Goal: Task Accomplishment & Management: Manage account settings

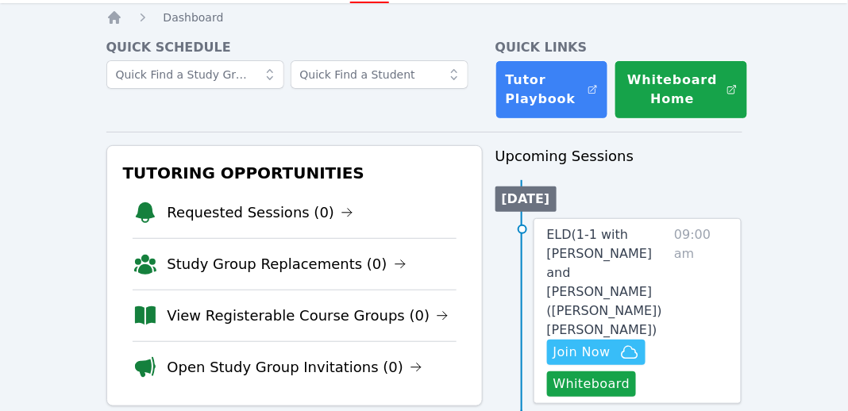
scroll to position [49, 0]
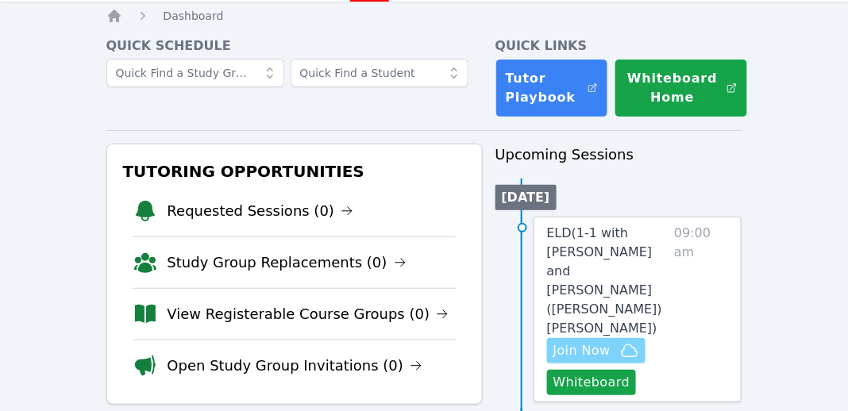
click at [598, 341] on span "Join Now" at bounding box center [581, 350] width 57 height 19
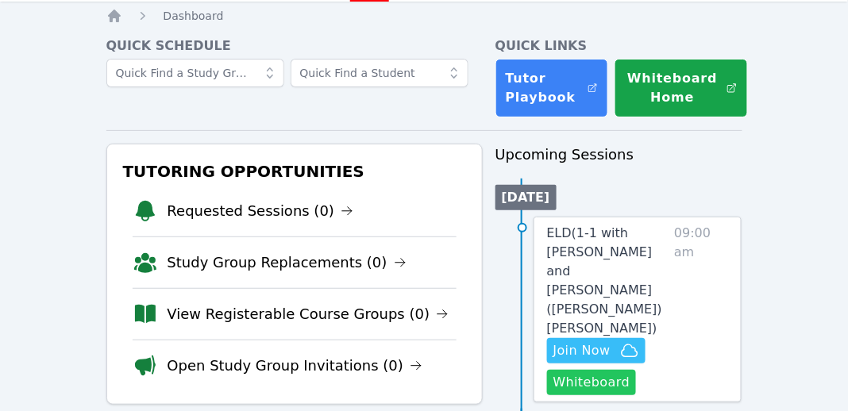
click at [584, 370] on button "Whiteboard" at bounding box center [592, 382] width 90 height 25
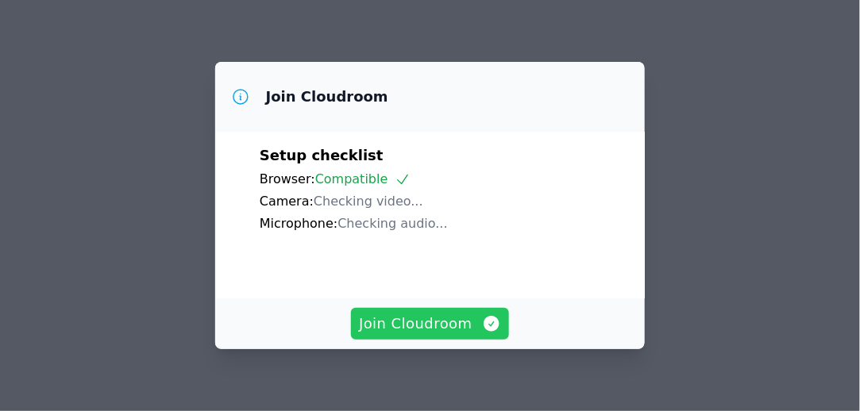
click at [467, 325] on span "Join Cloudroom" at bounding box center [430, 324] width 142 height 22
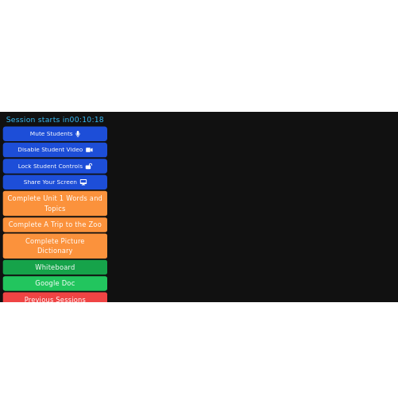
scroll to position [229, 0]
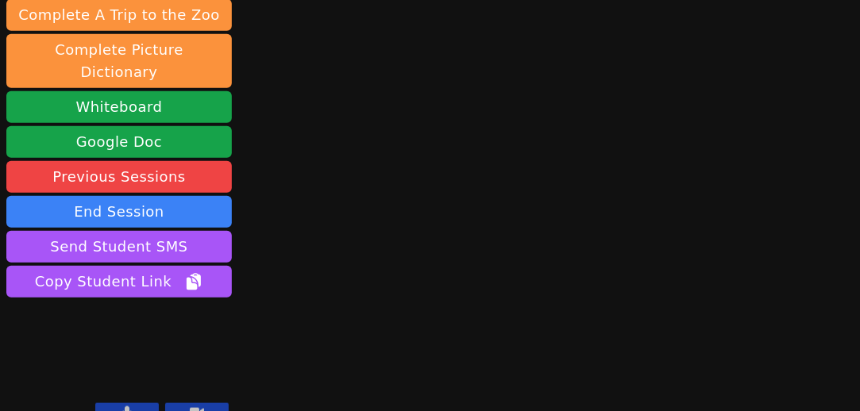
click at [191, 406] on icon at bounding box center [197, 412] width 14 height 13
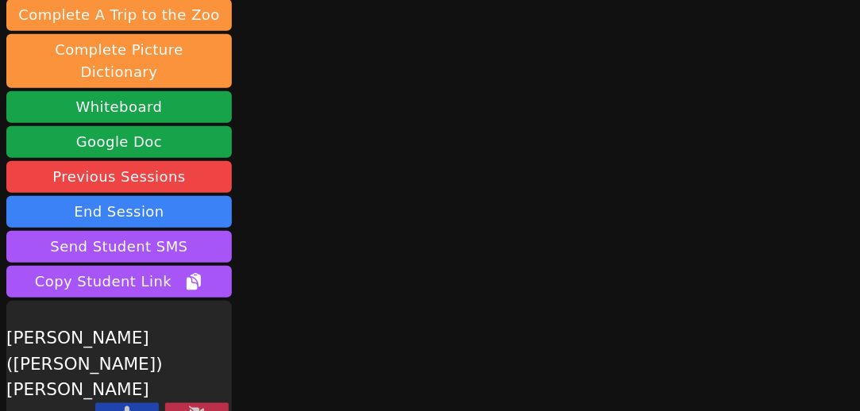
click at [126, 406] on icon at bounding box center [127, 412] width 10 height 13
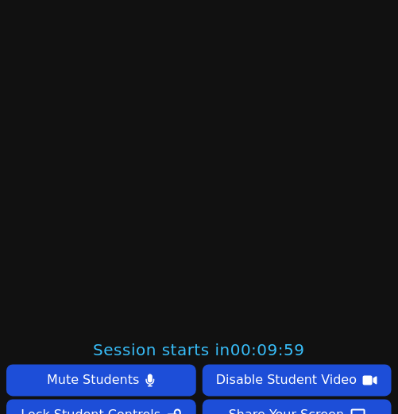
scroll to position [79, 0]
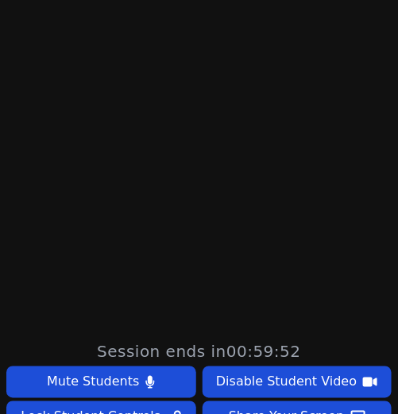
click at [13, 147] on main at bounding box center [199, 128] width 398 height 414
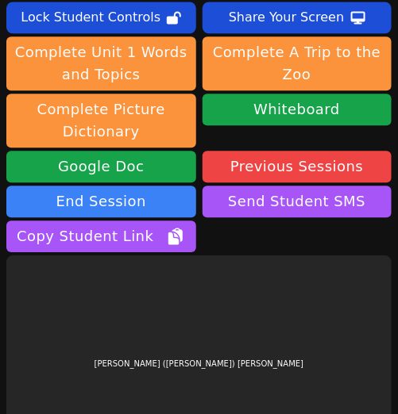
scroll to position [537, 0]
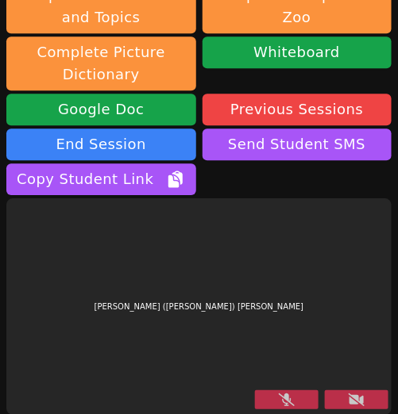
click at [348, 398] on icon at bounding box center [356, 400] width 16 height 13
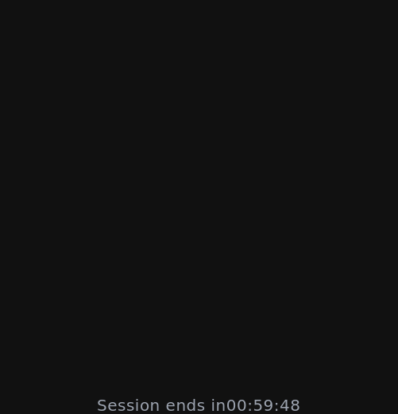
scroll to position [0, 0]
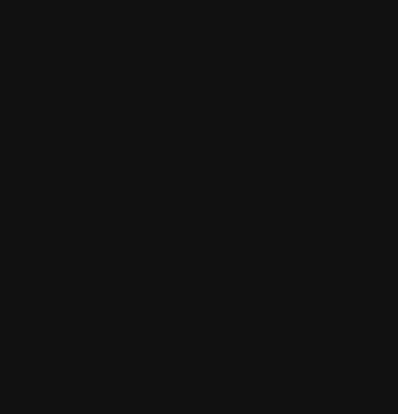
click at [20, 238] on main at bounding box center [199, 207] width 398 height 414
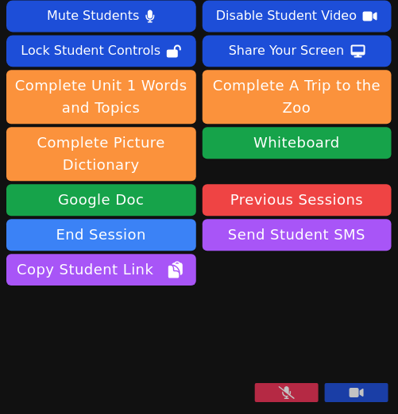
scroll to position [521, 0]
click at [22, 289] on video at bounding box center [125, 348] width 238 height 119
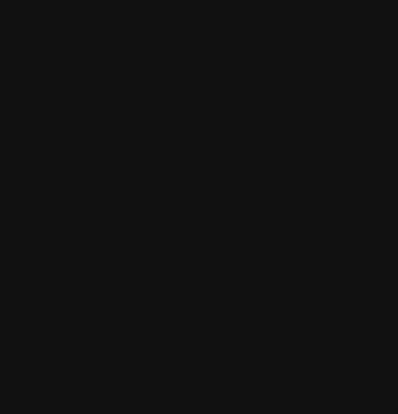
scroll to position [52, 0]
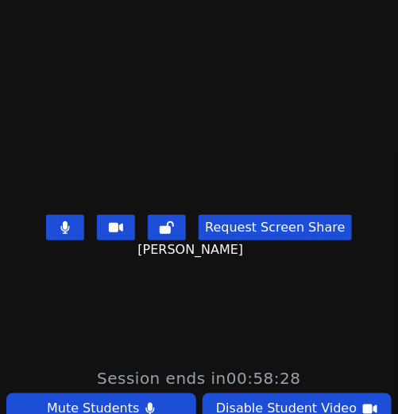
drag, startPoint x: 0, startPoint y: 215, endPoint x: 69, endPoint y: 274, distance: 90.7
click at [0, 215] on main "Rey MacKay Request Screen Share Rey MacKay" at bounding box center [199, 155] width 398 height 414
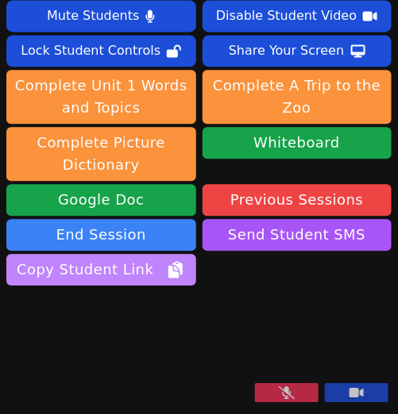
scroll to position [537, 0]
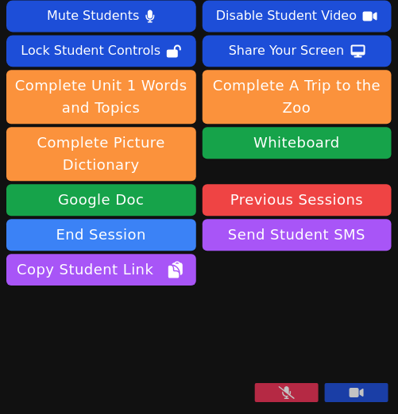
click at [266, 392] on button at bounding box center [287, 392] width 64 height 19
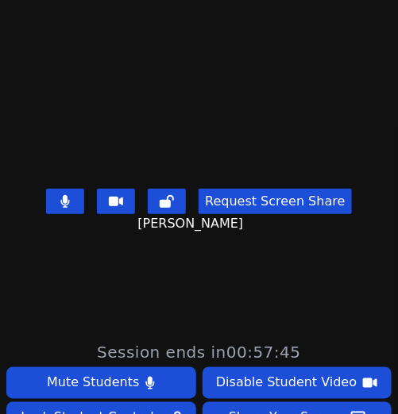
scroll to position [0, 0]
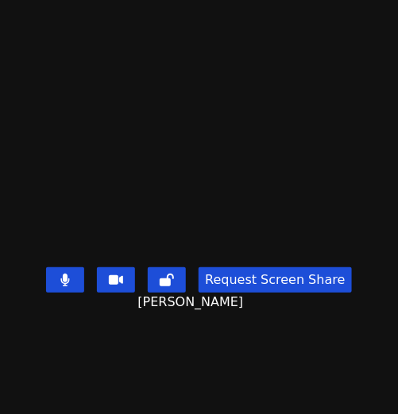
click at [80, 157] on video at bounding box center [199, 175] width 238 height 171
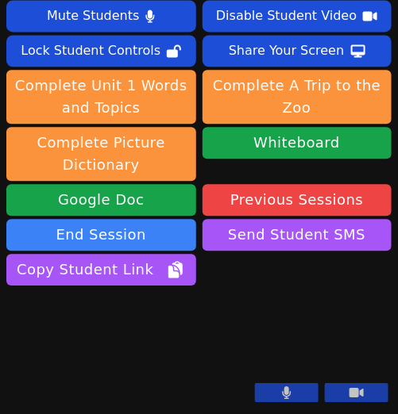
scroll to position [537, 0]
click at [280, 391] on button at bounding box center [287, 392] width 64 height 19
click at [280, 391] on icon at bounding box center [287, 393] width 16 height 13
click at [15, 289] on video at bounding box center [125, 348] width 238 height 119
click at [267, 388] on button at bounding box center [287, 392] width 64 height 19
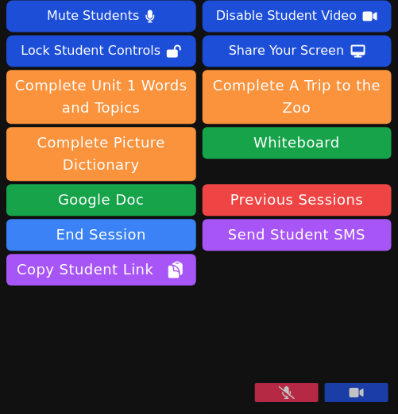
click at [29, 289] on video at bounding box center [125, 348] width 238 height 119
click at [279, 393] on icon at bounding box center [287, 393] width 16 height 13
click at [37, 289] on video at bounding box center [125, 348] width 238 height 119
click at [33, 289] on video at bounding box center [125, 348] width 238 height 119
click at [17, 289] on video at bounding box center [125, 348] width 238 height 119
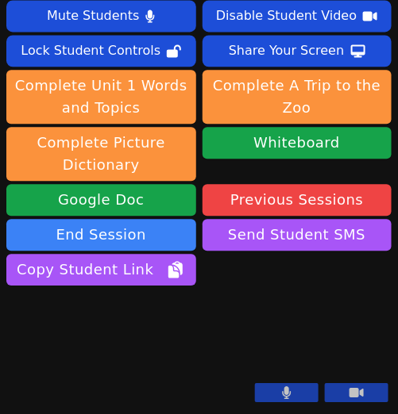
scroll to position [448, 0]
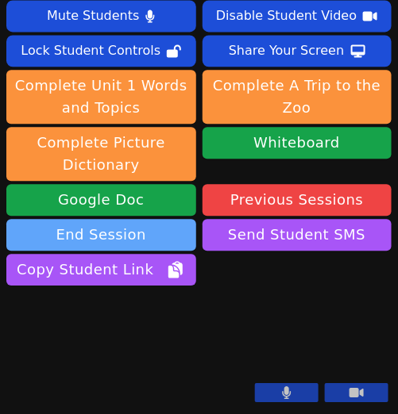
click at [137, 233] on button "End Session" at bounding box center [101, 235] width 190 height 32
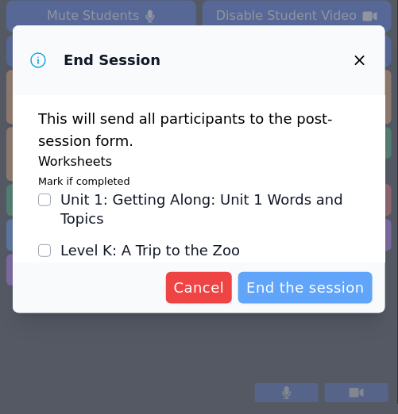
click at [294, 294] on span "End the session" at bounding box center [305, 288] width 118 height 22
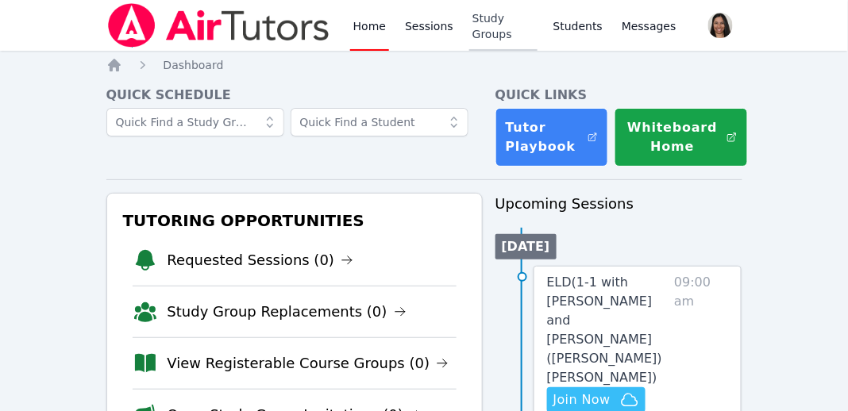
click at [491, 35] on link "Study Groups" at bounding box center [503, 25] width 68 height 51
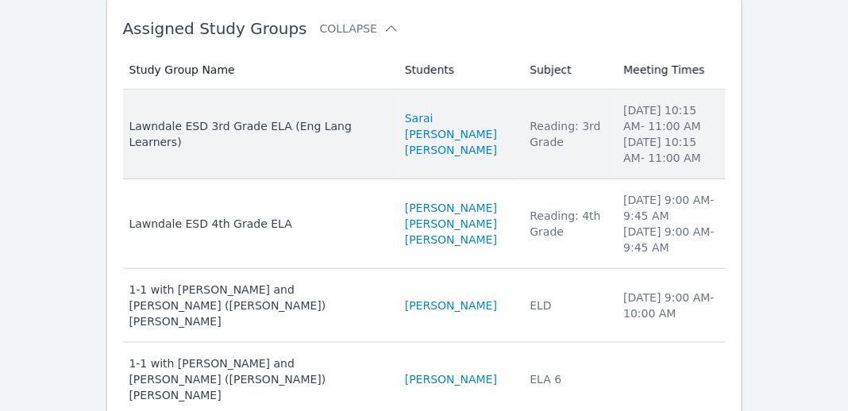
scroll to position [210, 0]
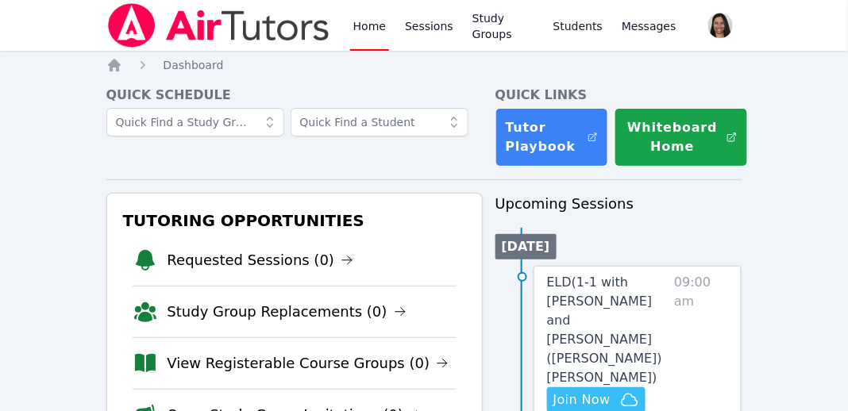
drag, startPoint x: 483, startPoint y: 25, endPoint x: 387, endPoint y: 137, distance: 148.0
click at [483, 25] on link "Study Groups" at bounding box center [503, 25] width 68 height 51
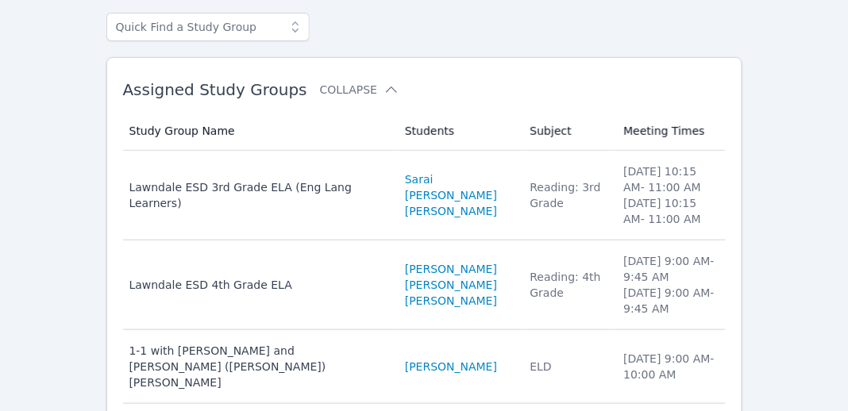
scroll to position [113, 0]
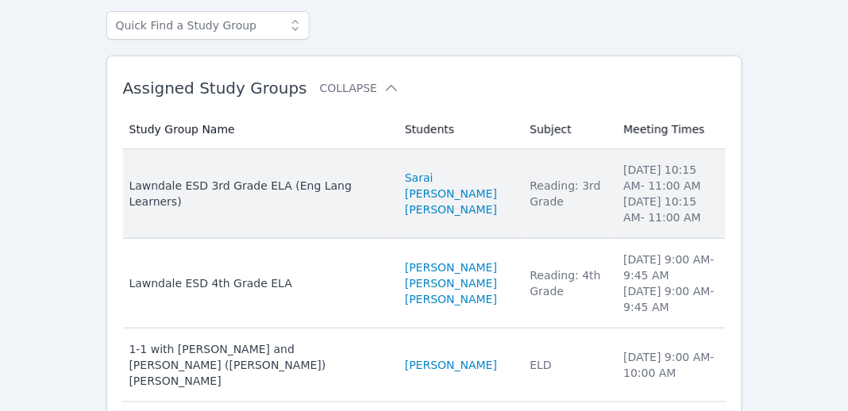
click at [253, 187] on div "Lawndale ESD 3rd Grade ELA (Eng Lang Learners)" at bounding box center [257, 194] width 257 height 32
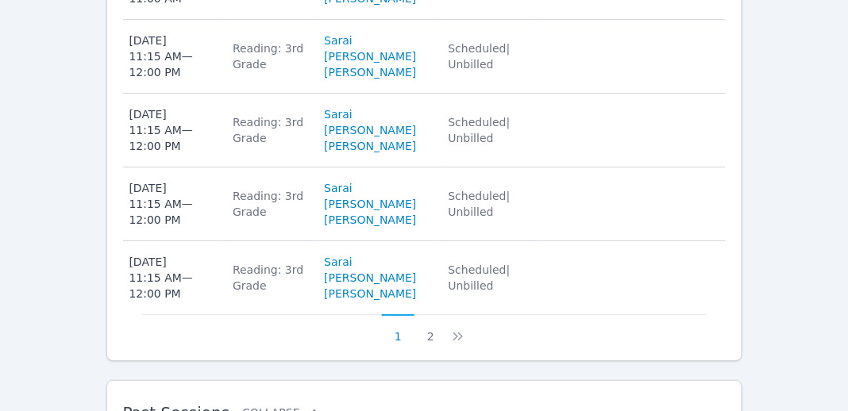
scroll to position [1204, 0]
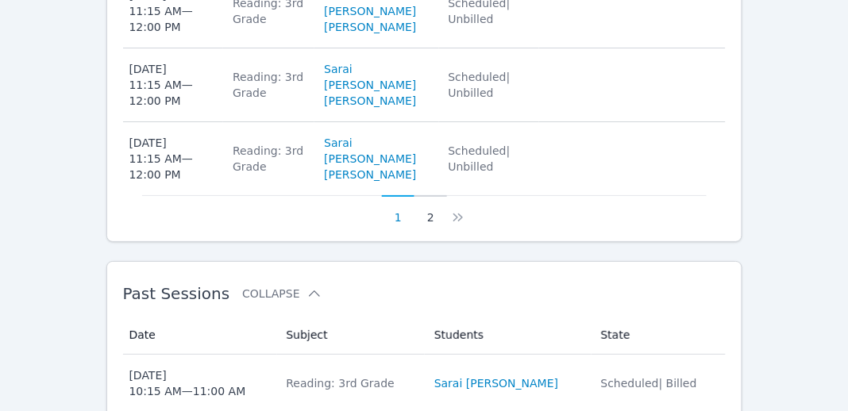
click at [423, 225] on button "2" at bounding box center [430, 210] width 33 height 30
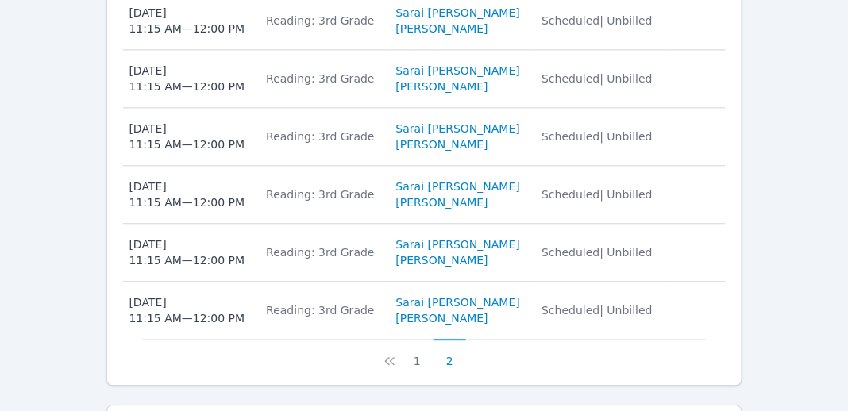
scroll to position [729, 0]
click at [450, 368] on button "2" at bounding box center [449, 353] width 33 height 30
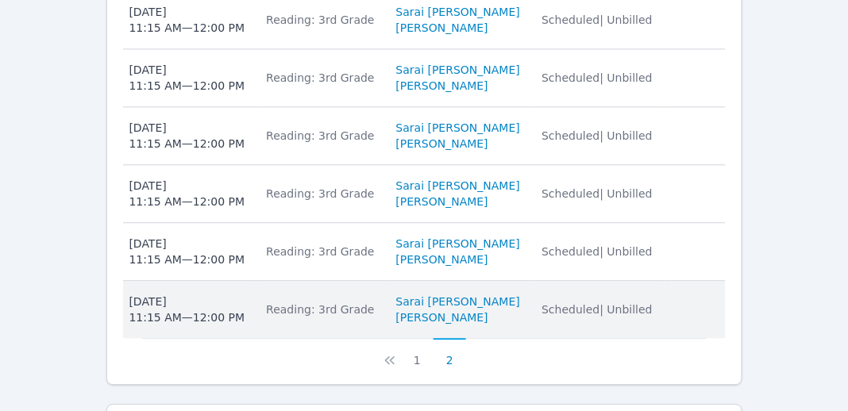
click at [516, 338] on td "Students Sarai Auxiliadora Jarquin Salgado Amy Aguilar Urbina" at bounding box center [460, 309] width 146 height 57
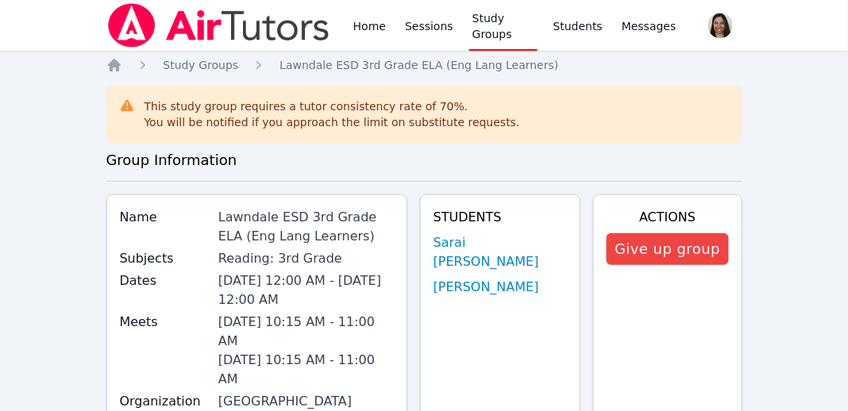
click at [476, 24] on link "Study Groups" at bounding box center [503, 25] width 68 height 51
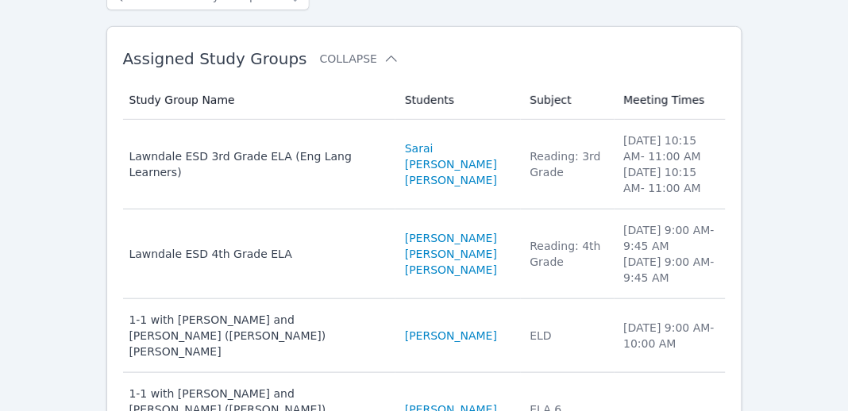
scroll to position [210, 0]
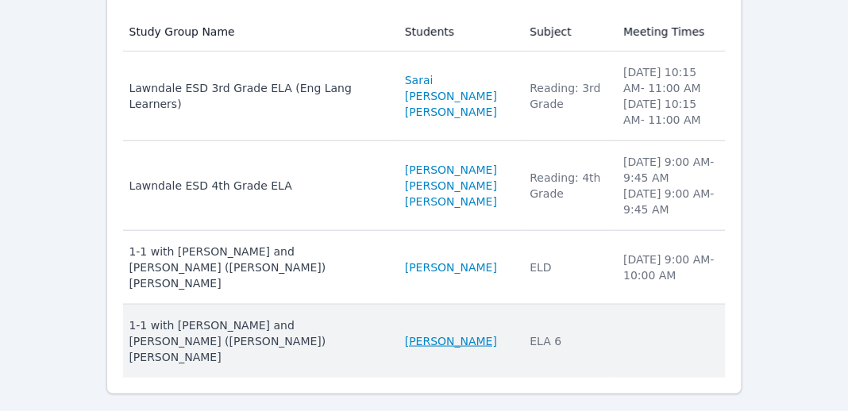
click at [406, 333] on link "[PERSON_NAME]" at bounding box center [451, 341] width 92 height 16
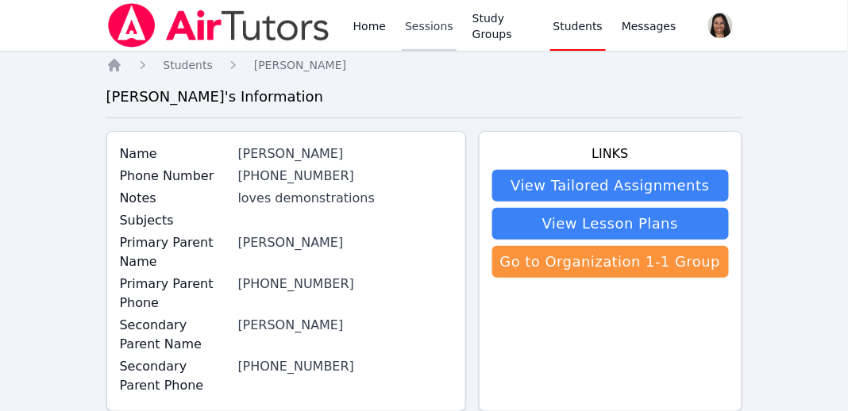
click at [421, 24] on link "Sessions" at bounding box center [429, 25] width 55 height 51
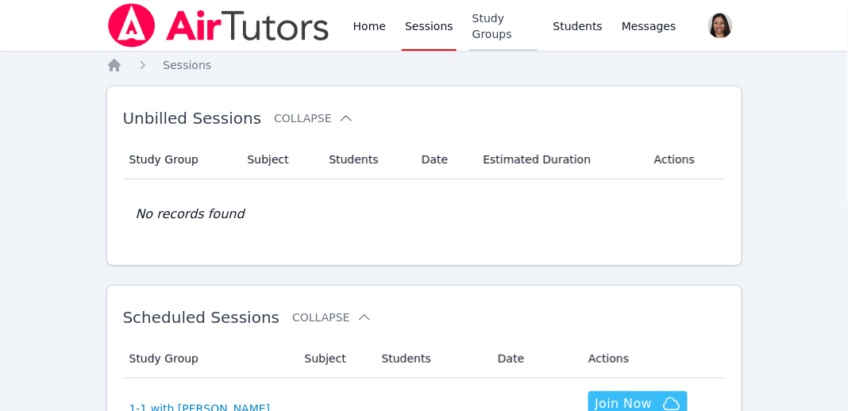
click at [478, 25] on link "Study Groups" at bounding box center [503, 25] width 68 height 51
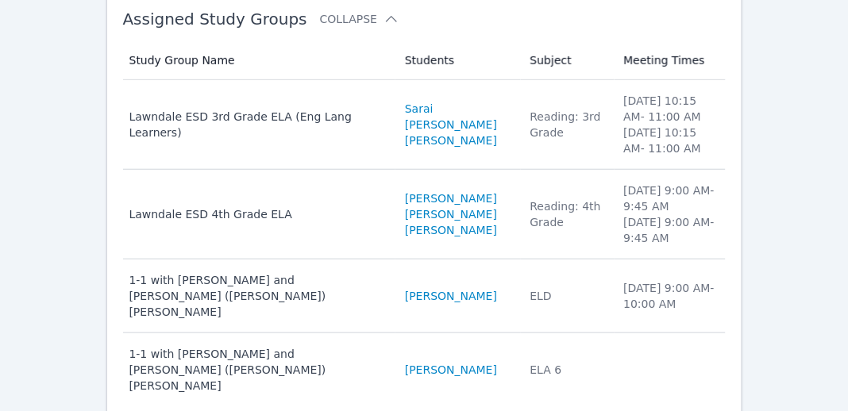
scroll to position [191, 0]
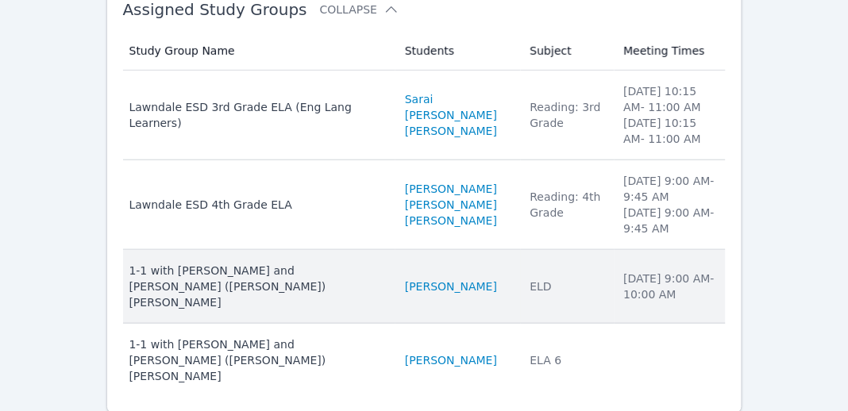
click at [395, 288] on td "Students Rey MacKay" at bounding box center [457, 287] width 125 height 74
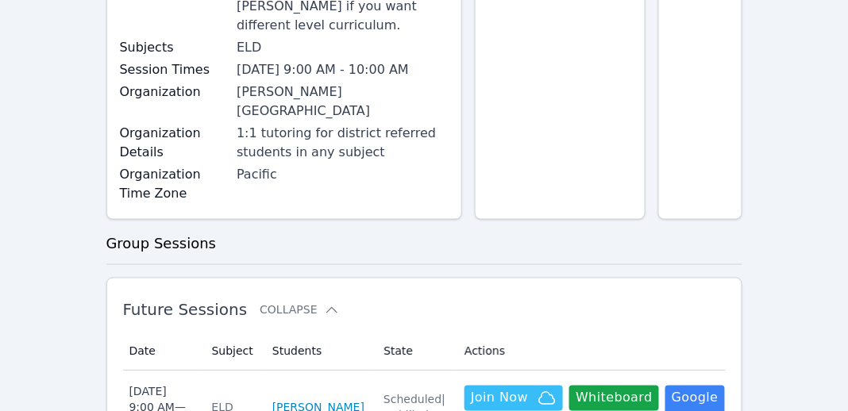
scroll to position [389, 0]
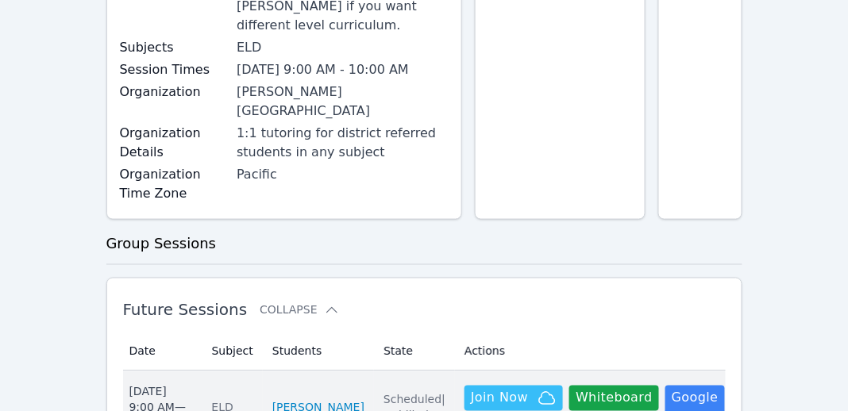
click at [303, 400] on link "[PERSON_NAME]" at bounding box center [318, 408] width 92 height 16
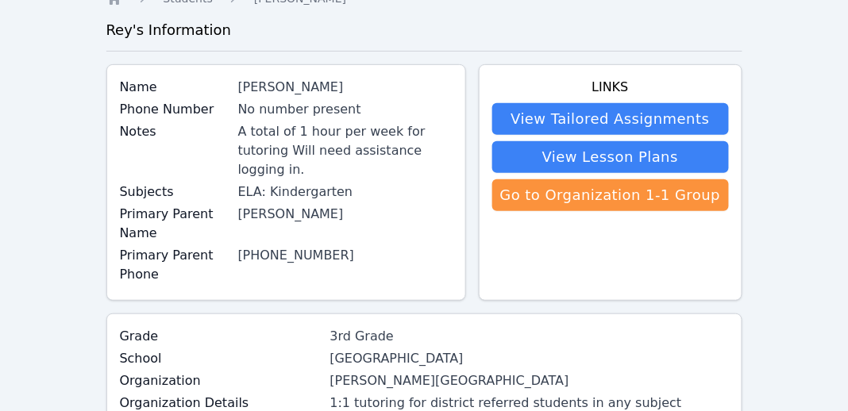
scroll to position [203, 0]
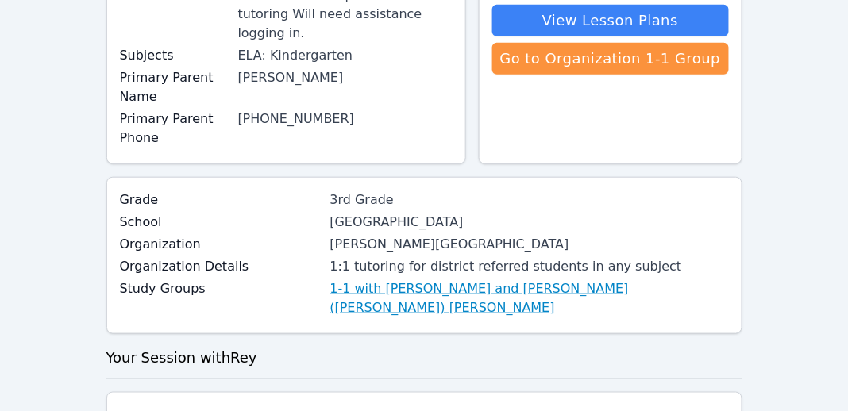
click at [347, 279] on link "1-1 with [PERSON_NAME] and [PERSON_NAME] ([PERSON_NAME]) [PERSON_NAME]" at bounding box center [529, 298] width 398 height 38
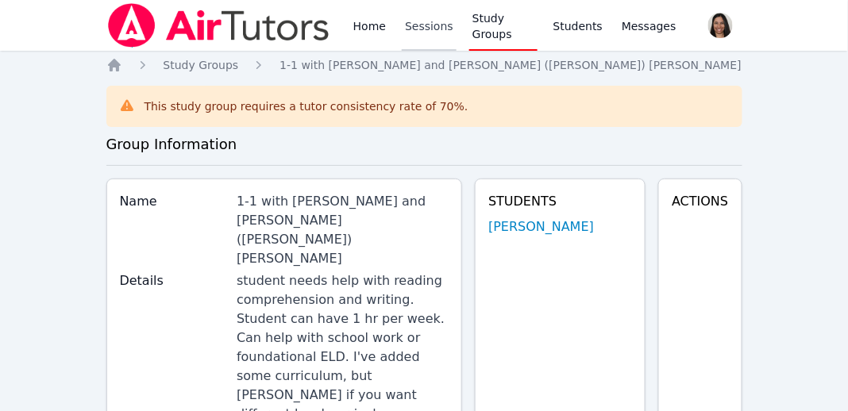
click at [425, 21] on link "Sessions" at bounding box center [429, 25] width 55 height 51
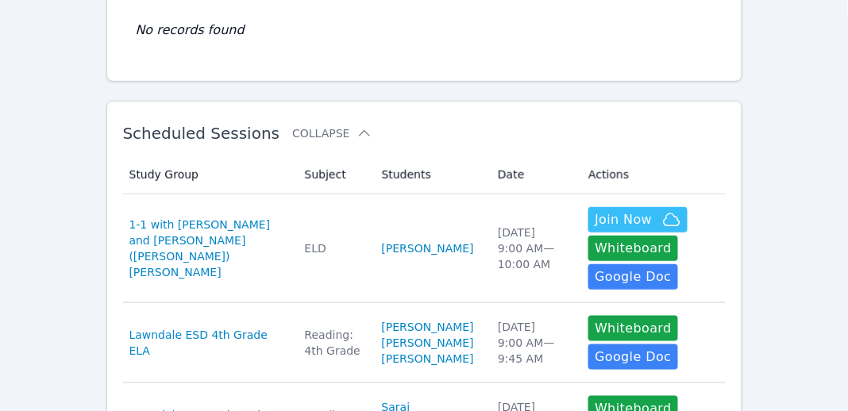
scroll to position [188, 0]
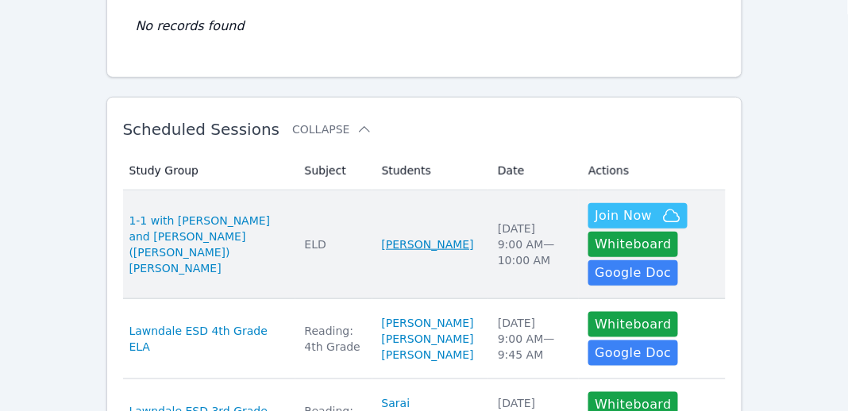
click at [382, 240] on link "[PERSON_NAME]" at bounding box center [428, 245] width 92 height 16
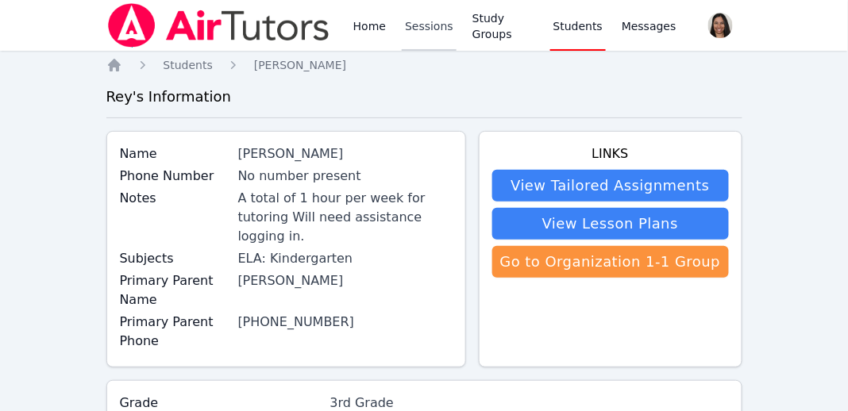
click at [410, 31] on link "Sessions" at bounding box center [429, 25] width 55 height 51
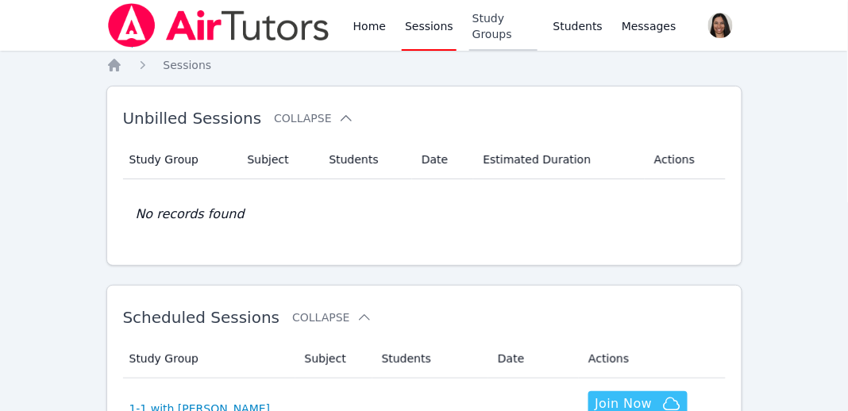
click at [491, 32] on link "Study Groups" at bounding box center [503, 25] width 68 height 51
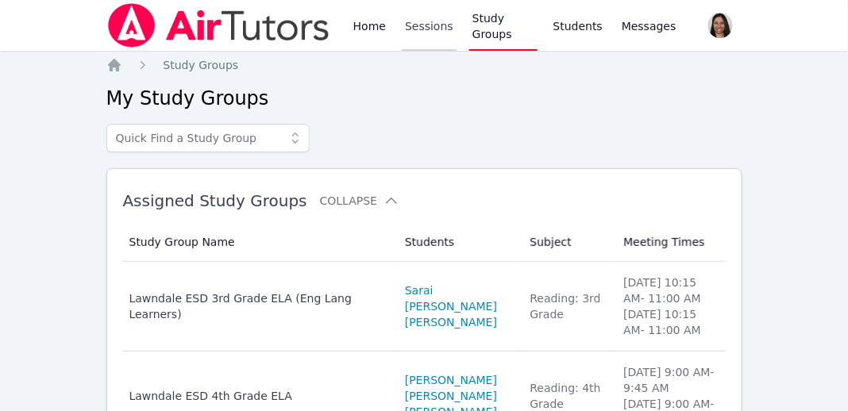
click at [423, 32] on link "Sessions" at bounding box center [429, 25] width 55 height 51
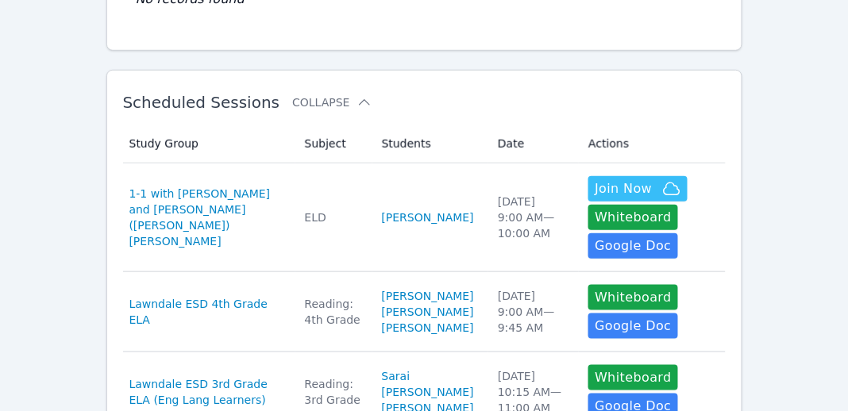
scroll to position [223, 0]
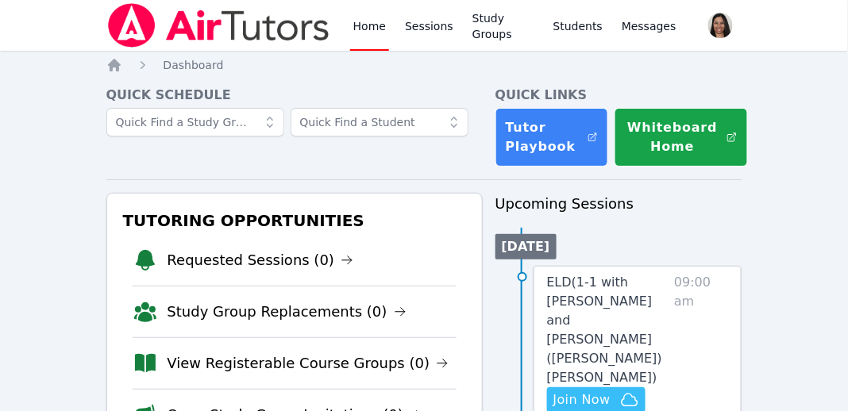
click at [494, 30] on link "Study Groups" at bounding box center [503, 25] width 68 height 51
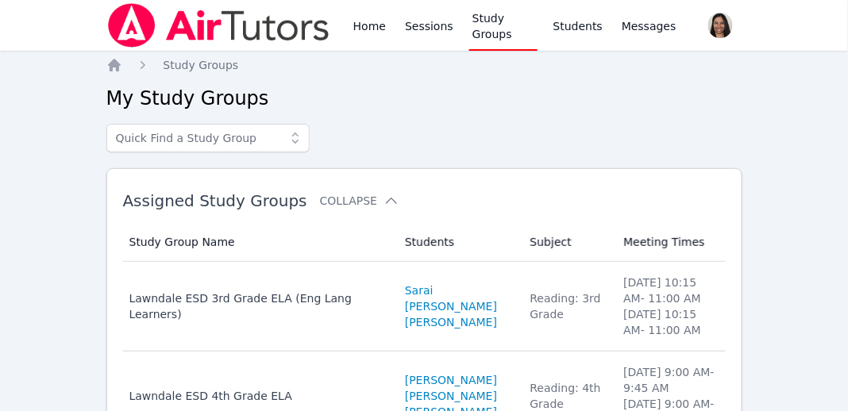
scroll to position [59, 0]
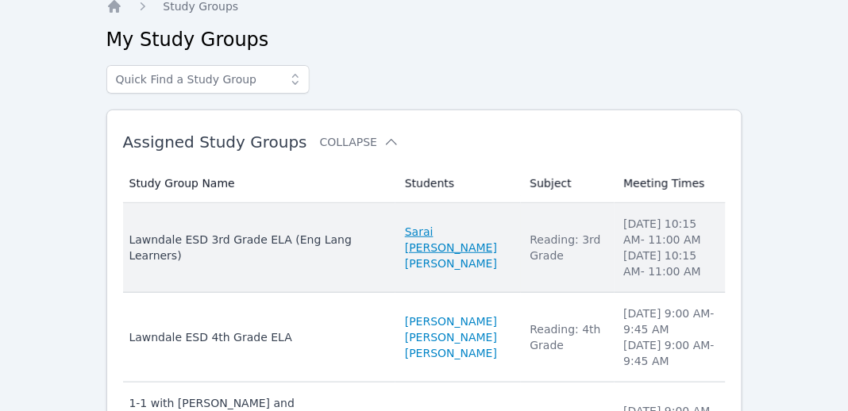
click at [405, 252] on link "Sarai [PERSON_NAME]" at bounding box center [458, 240] width 106 height 32
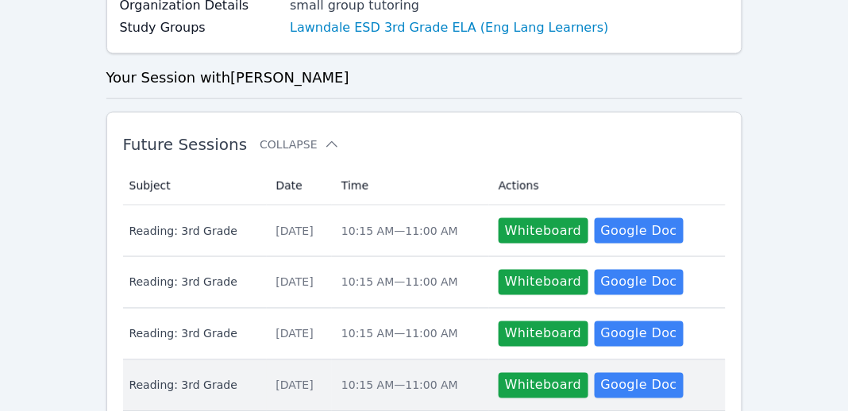
scroll to position [423, 0]
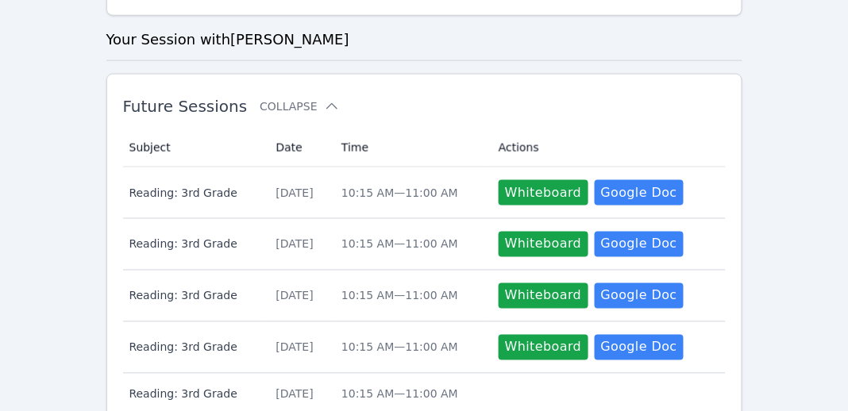
click at [480, 44] on h3 "Your Session with Sarai Auxiliadora" at bounding box center [424, 40] width 636 height 22
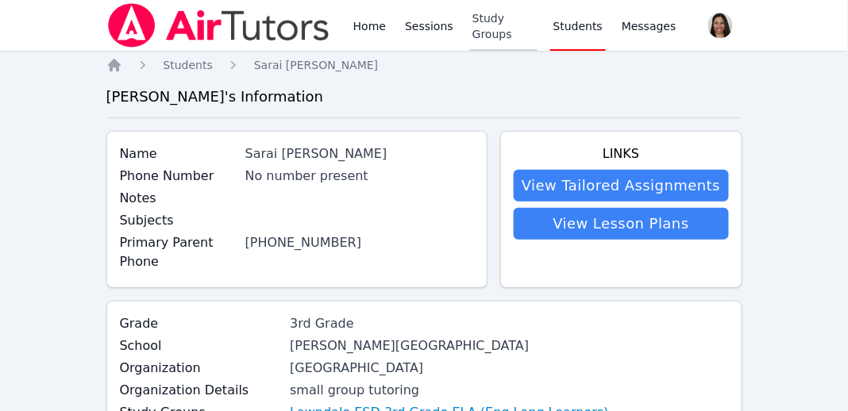
drag, startPoint x: 485, startPoint y: 25, endPoint x: 468, endPoint y: 37, distance: 21.1
click at [485, 25] on link "Study Groups" at bounding box center [503, 25] width 68 height 51
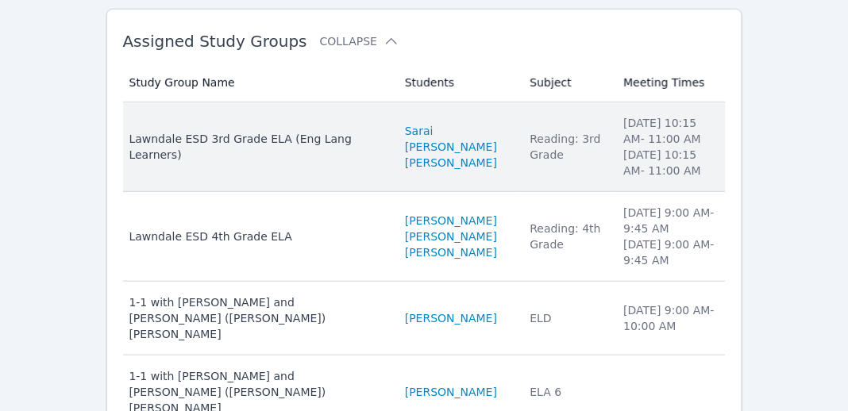
scroll to position [156, 0]
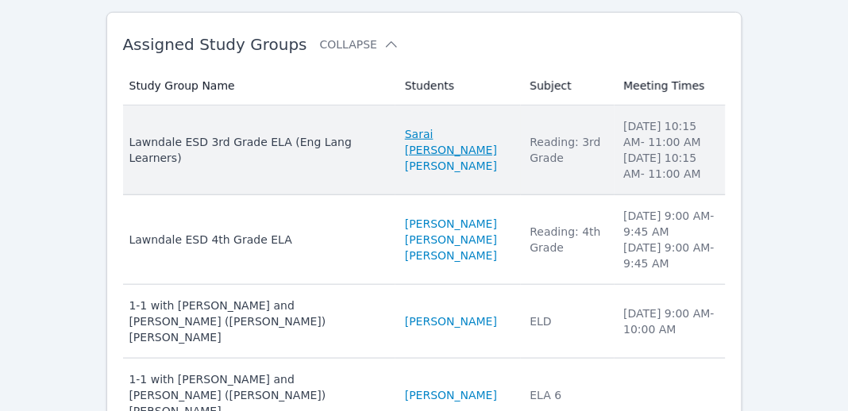
click at [405, 144] on link "Sarai [PERSON_NAME]" at bounding box center [458, 142] width 106 height 32
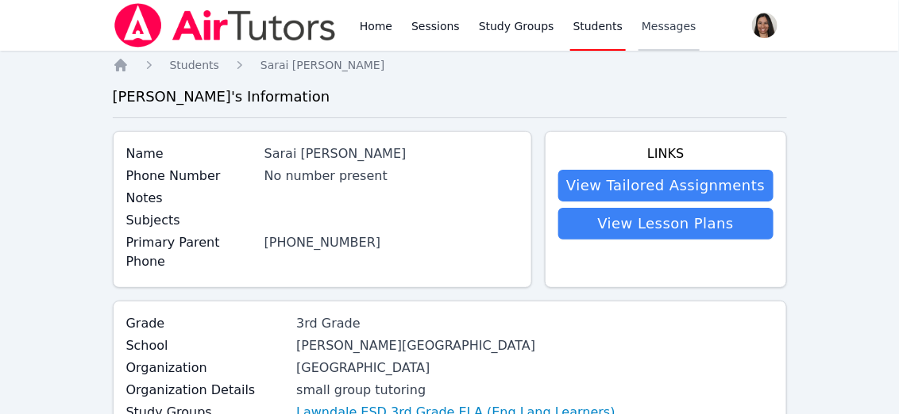
click at [649, 25] on span "Messages" at bounding box center [668, 26] width 55 height 16
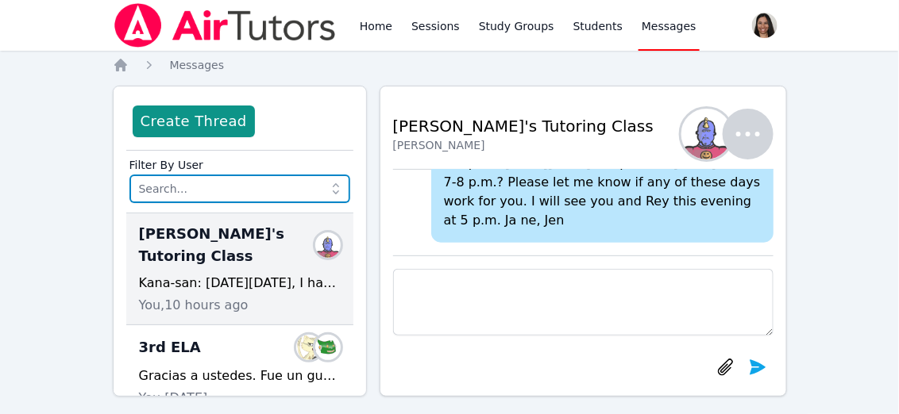
click at [183, 182] on input "text" at bounding box center [239, 189] width 221 height 29
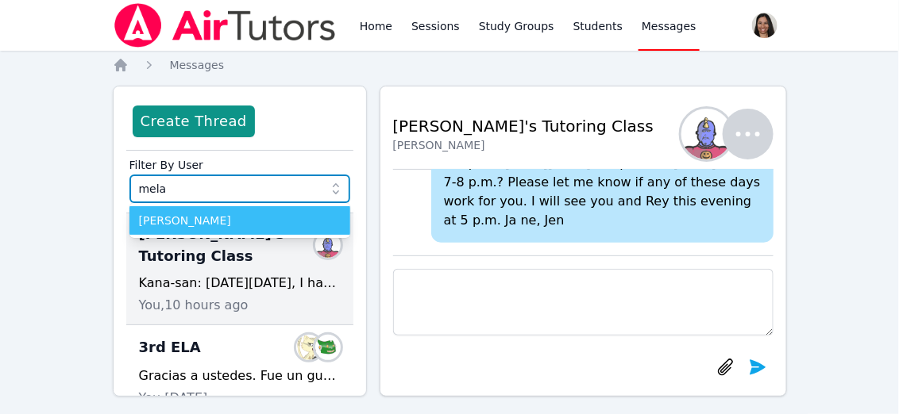
type input "mela"
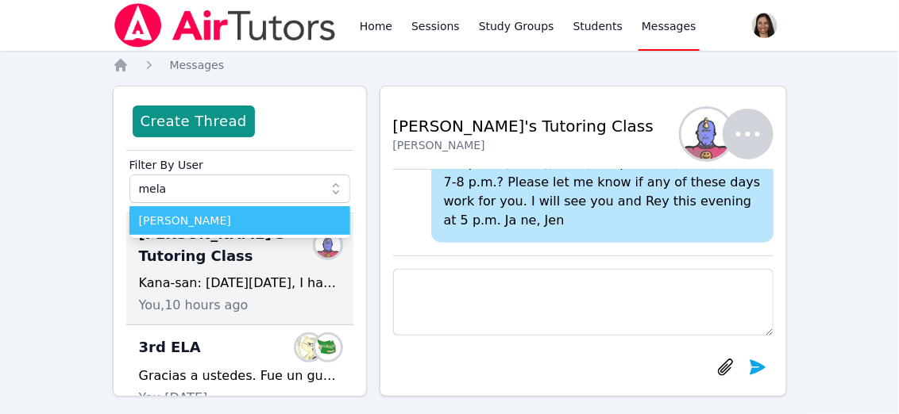
click at [176, 218] on span "[PERSON_NAME]" at bounding box center [240, 221] width 202 height 16
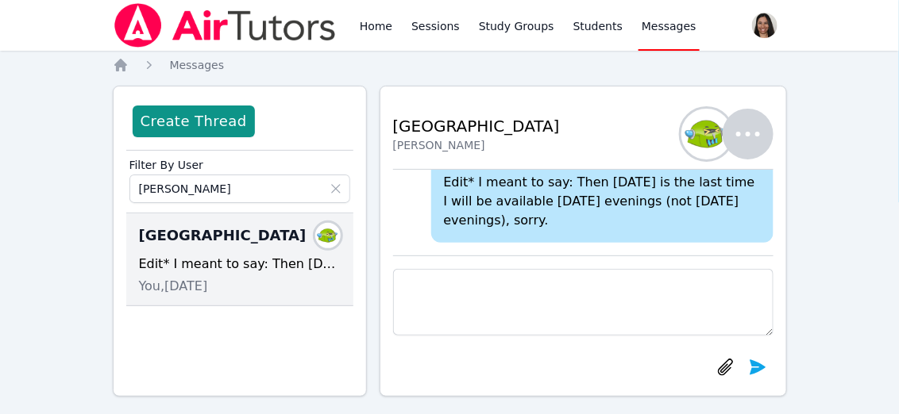
click at [536, 301] on textarea at bounding box center [583, 302] width 380 height 67
type textarea "H"
click at [223, 122] on button "Create Thread" at bounding box center [194, 122] width 122 height 32
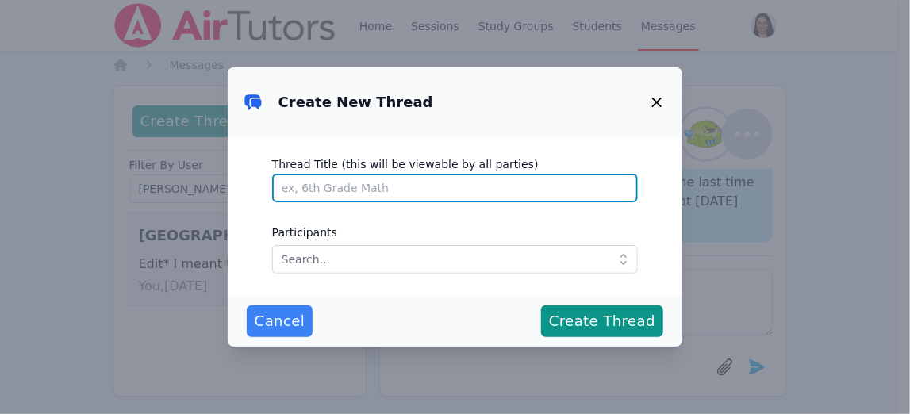
click at [371, 191] on input "Thread Title (this will be viewable by all parties)" at bounding box center [455, 188] width 367 height 29
type input "M"
type input "Melanie's Class ELA 6th grade"
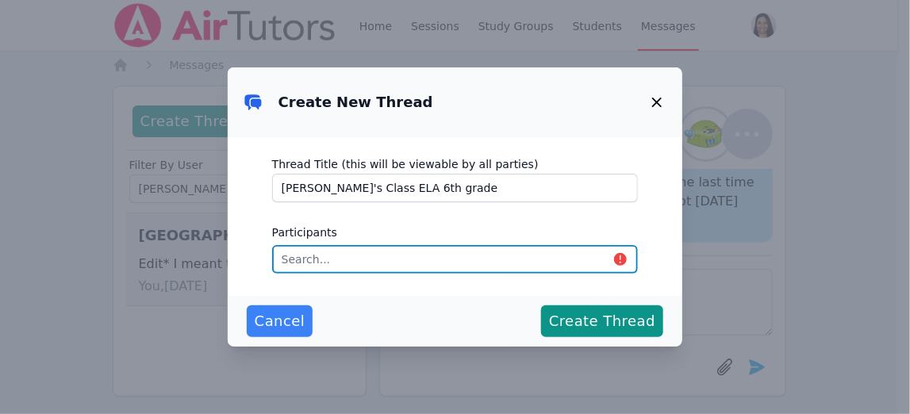
click at [424, 267] on input "text" at bounding box center [455, 259] width 367 height 29
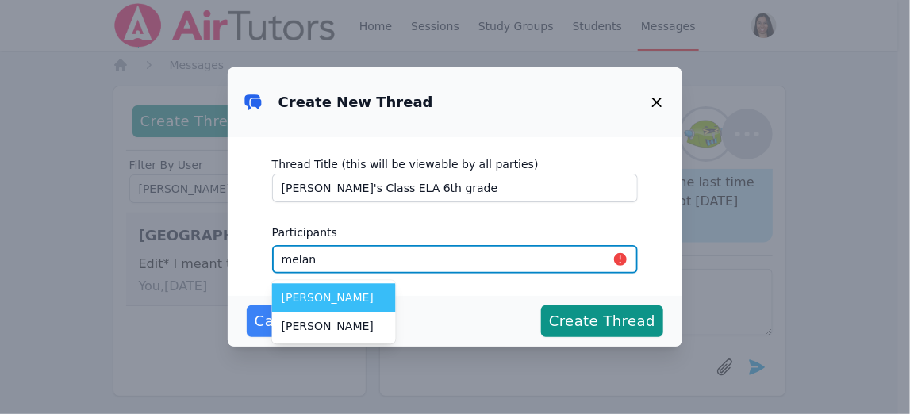
type input "melan"
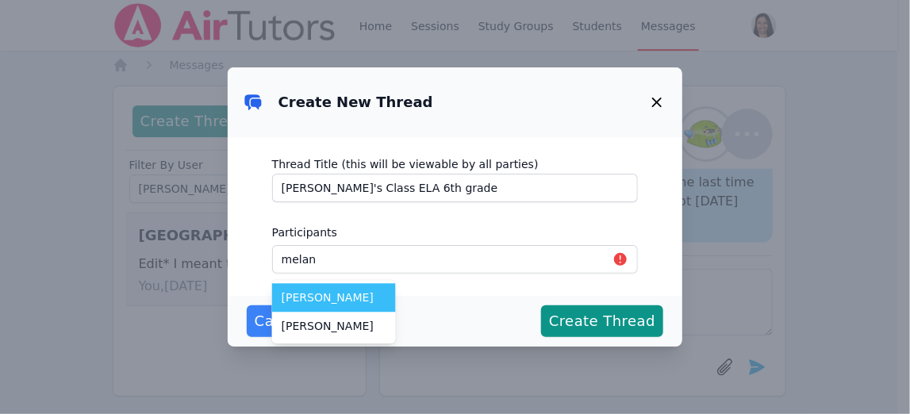
click at [360, 295] on span "[PERSON_NAME]" at bounding box center [334, 298] width 105 height 16
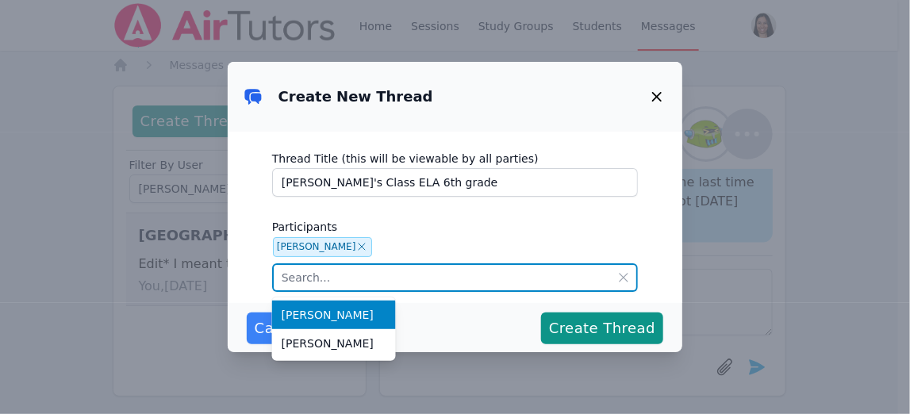
click at [372, 271] on input "text" at bounding box center [455, 278] width 367 height 29
type input "m"
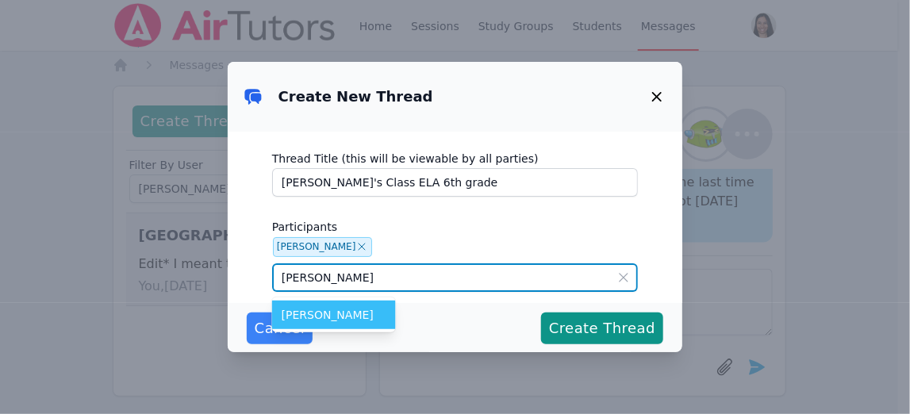
type input "[PERSON_NAME]"
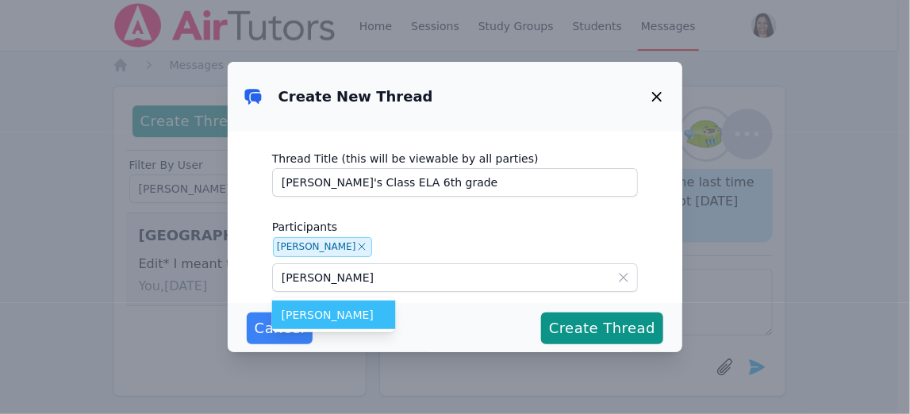
click at [318, 318] on span "[PERSON_NAME]" at bounding box center [334, 315] width 105 height 16
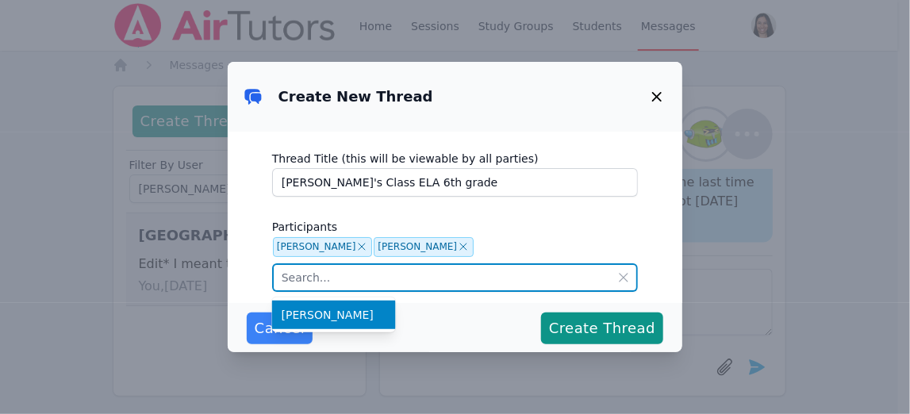
click at [345, 271] on input "text" at bounding box center [455, 278] width 367 height 29
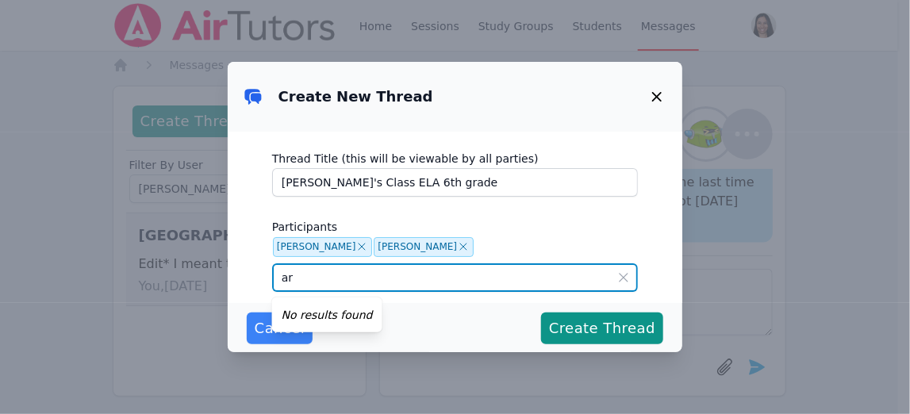
type input "a"
click at [502, 275] on input "Hi, Ms. Romo. This is Jen, Melanie's tutor from the last school year. I will be…" at bounding box center [455, 278] width 367 height 29
click at [479, 282] on input "Hi, Ms. Romo. This is Jen, Melanie's tutor from the last school year. I will be…" at bounding box center [455, 278] width 367 height 29
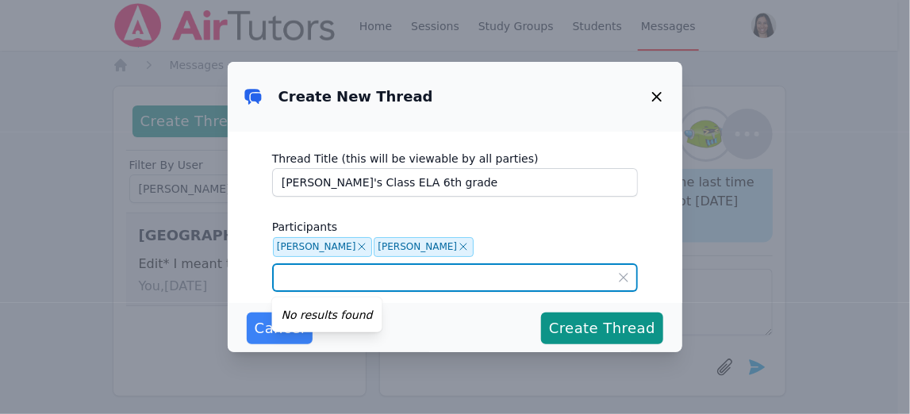
click at [549, 280] on input "Hi, Ms. Romo. This is Jen, Melanie's tutor from the last school year. I will be…" at bounding box center [455, 278] width 367 height 29
click at [558, 282] on input "Hi, Ms. Romo. This is Jen, Melanie's tutor from the last school year. I will be…" at bounding box center [455, 278] width 367 height 29
type input "Hi, Ms. Romo. This is Jen, Melanie's tutor from the last school year. I will be…"
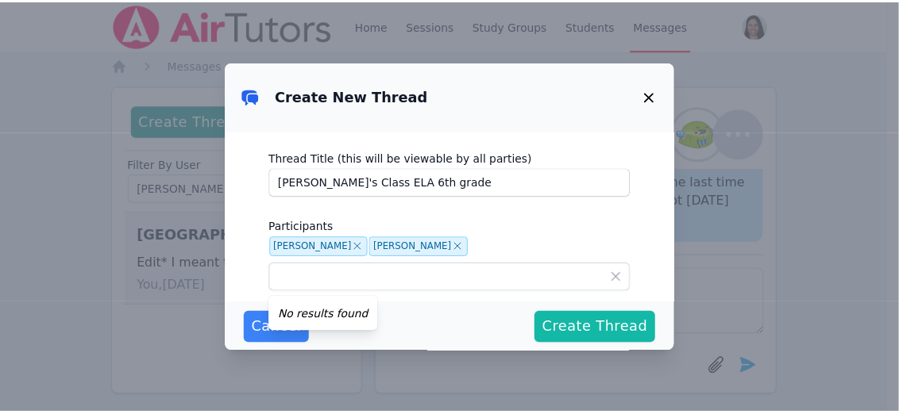
scroll to position [0, 0]
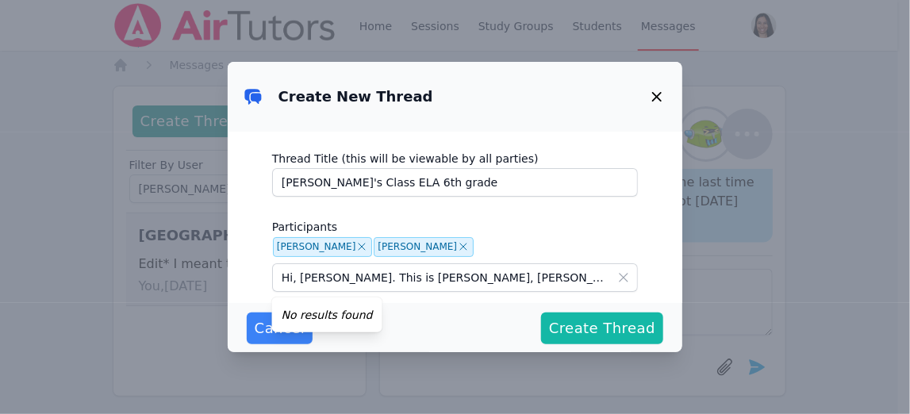
click at [608, 327] on span "Create Thread" at bounding box center [602, 329] width 106 height 22
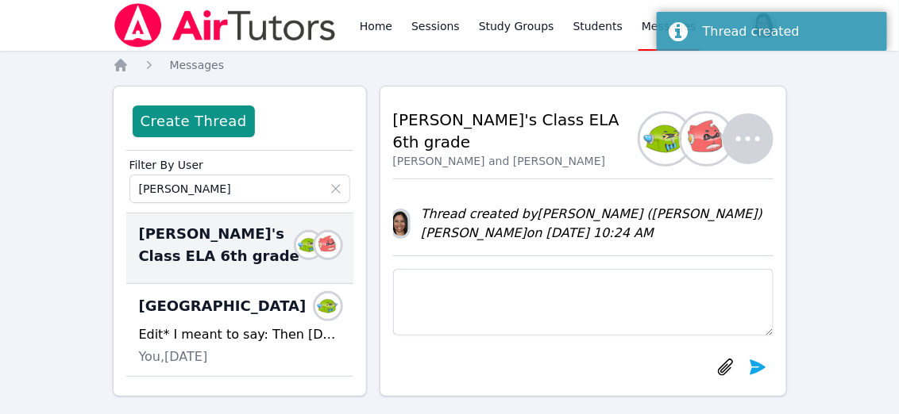
scroll to position [13, 0]
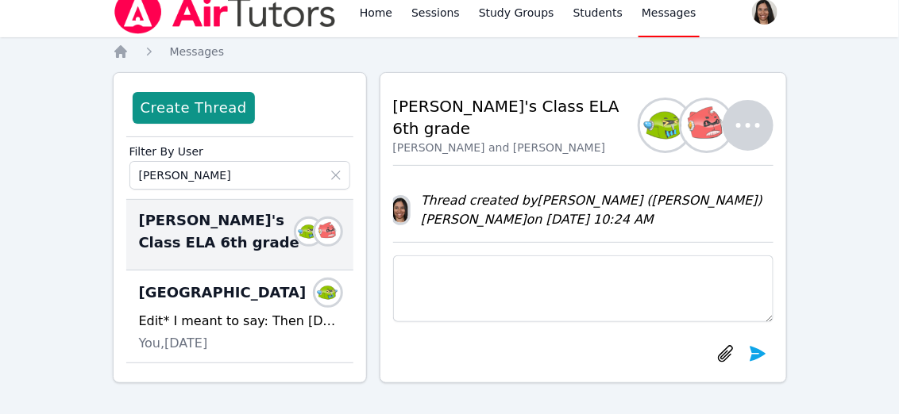
click at [262, 225] on span "Melanie's Class ELA 6th grade" at bounding box center [221, 232] width 164 height 44
click at [191, 222] on span "Melanie's Class ELA 6th grade" at bounding box center [221, 232] width 164 height 44
click at [133, 234] on div "Melanie's Class ELA 6th grade Members" at bounding box center [239, 235] width 227 height 71
click at [315, 233] on dd at bounding box center [327, 231] width 25 height 25
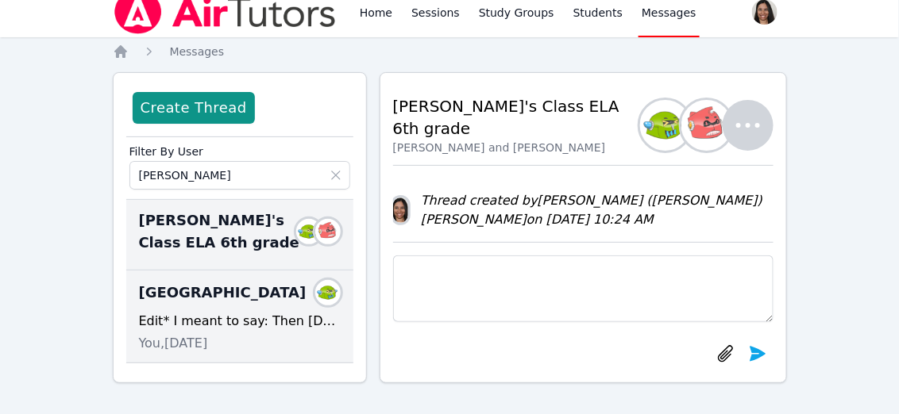
click at [311, 321] on div "Edit* I meant to say: Then Monday the 21st is the last time I will be available…" at bounding box center [240, 321] width 202 height 19
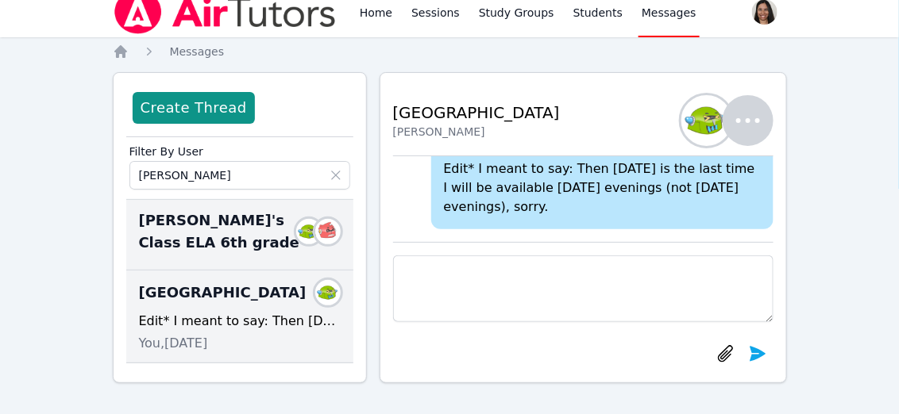
click at [240, 229] on span "Melanie's Class ELA 6th grade" at bounding box center [221, 232] width 164 height 44
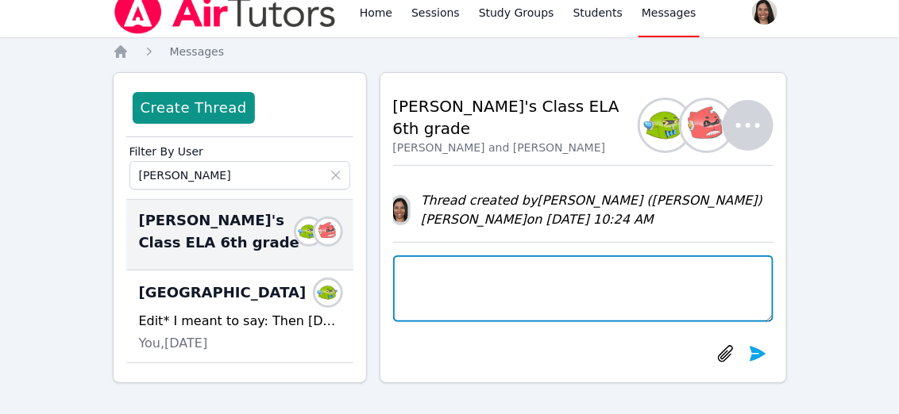
click at [479, 305] on textarea at bounding box center [583, 289] width 380 height 67
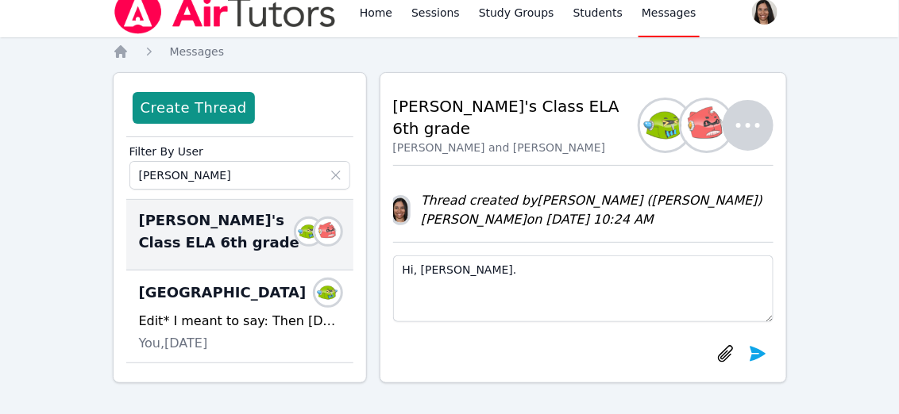
click at [656, 15] on span "Messages" at bounding box center [668, 13] width 55 height 16
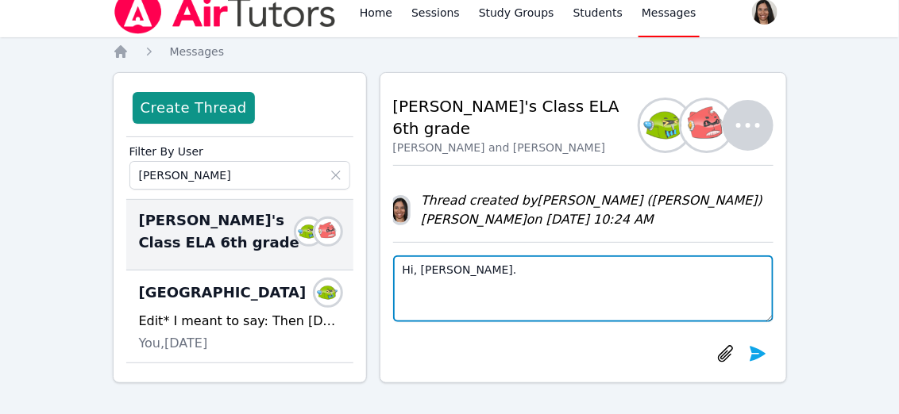
click at [495, 273] on textarea "Hi, Ms. Romo." at bounding box center [583, 289] width 380 height 67
type textarea "H"
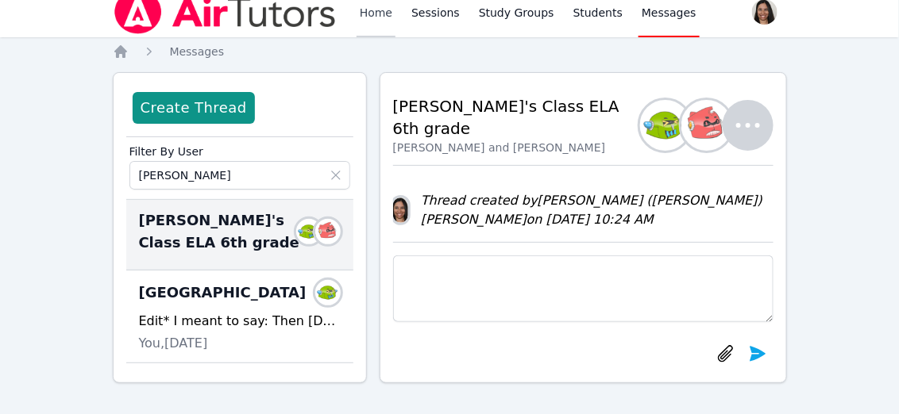
click at [376, 19] on link "Home" at bounding box center [375, 12] width 39 height 51
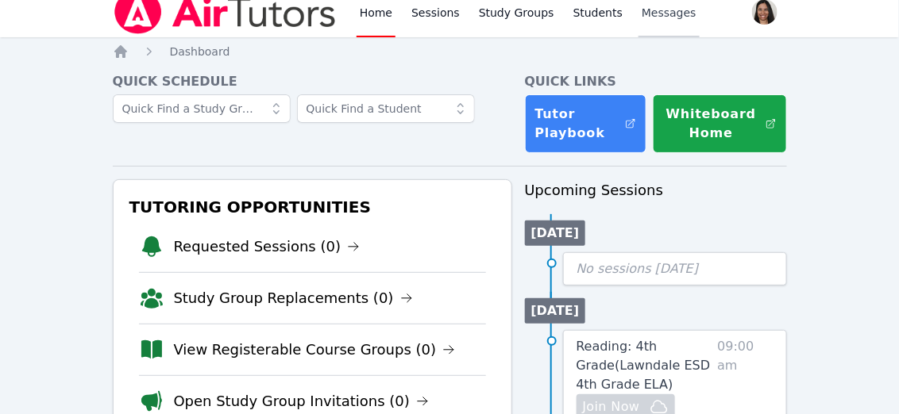
click at [644, 11] on span "Messages" at bounding box center [668, 13] width 55 height 16
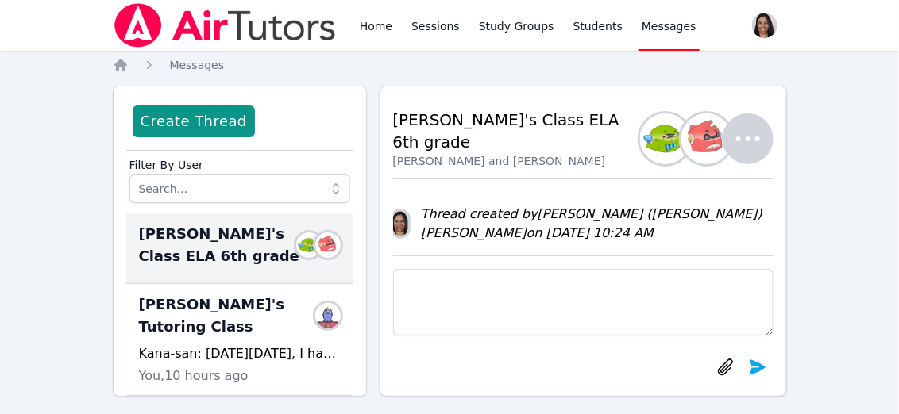
click at [315, 244] on img at bounding box center [327, 245] width 25 height 25
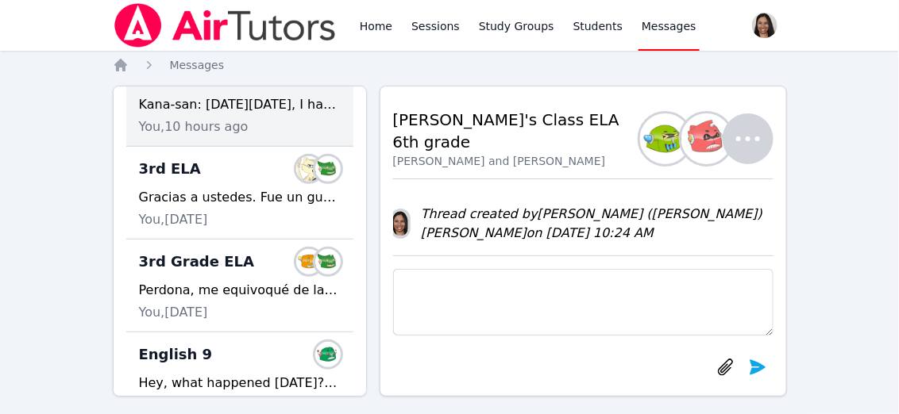
scroll to position [249, 0]
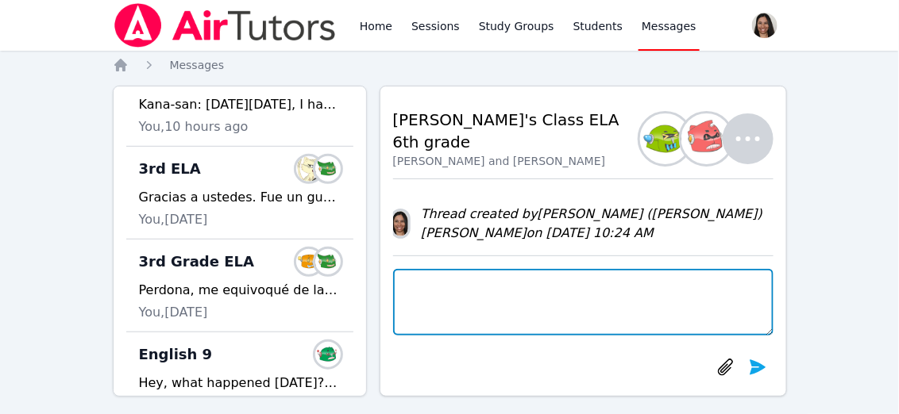
click at [454, 314] on textarea at bounding box center [583, 302] width 380 height 67
type textarea "j"
click at [454, 314] on textarea "j" at bounding box center [583, 302] width 380 height 67
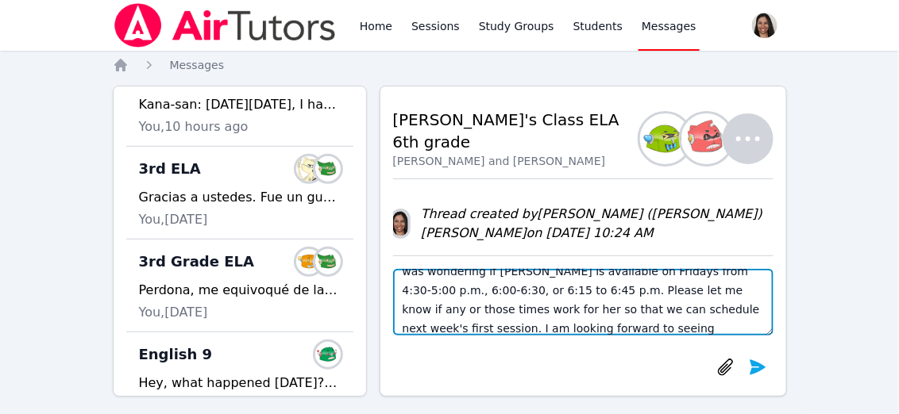
scroll to position [106, 0]
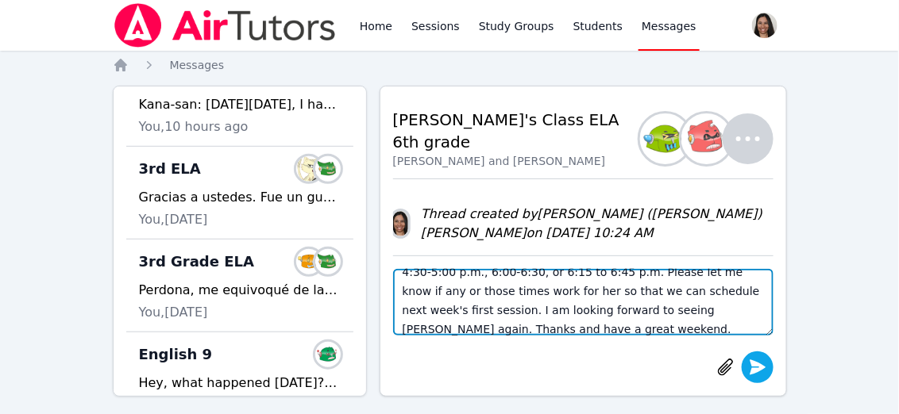
type textarea "Hi, Ms. Romo. This is Jen, Melanie ELA reading teacher from the past school yea…"
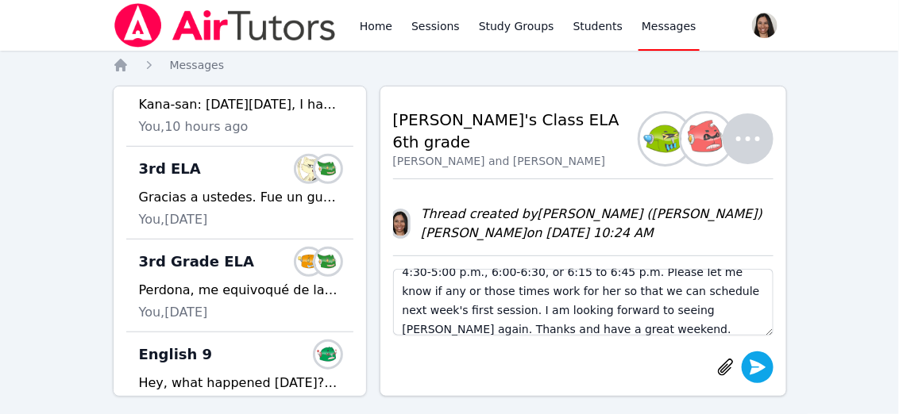
click at [754, 368] on icon "submit" at bounding box center [757, 367] width 19 height 19
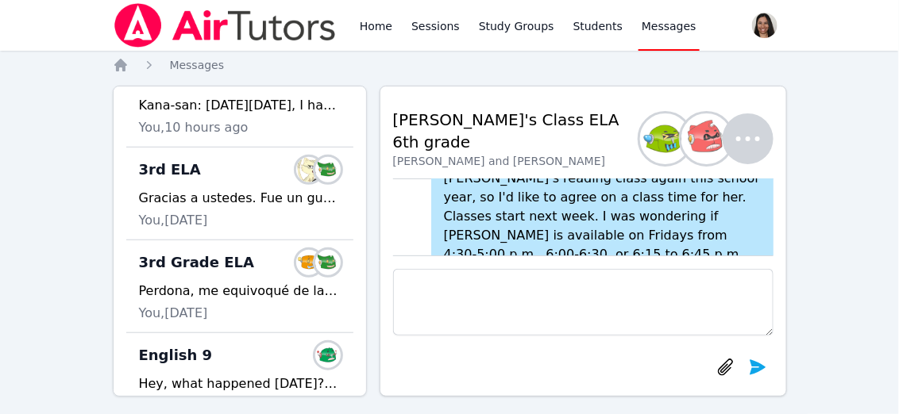
scroll to position [-109, 0]
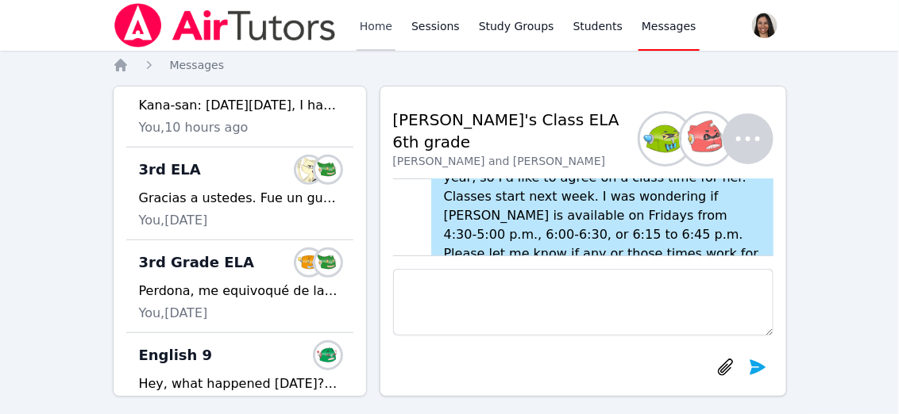
click at [379, 28] on link "Home" at bounding box center [375, 25] width 39 height 51
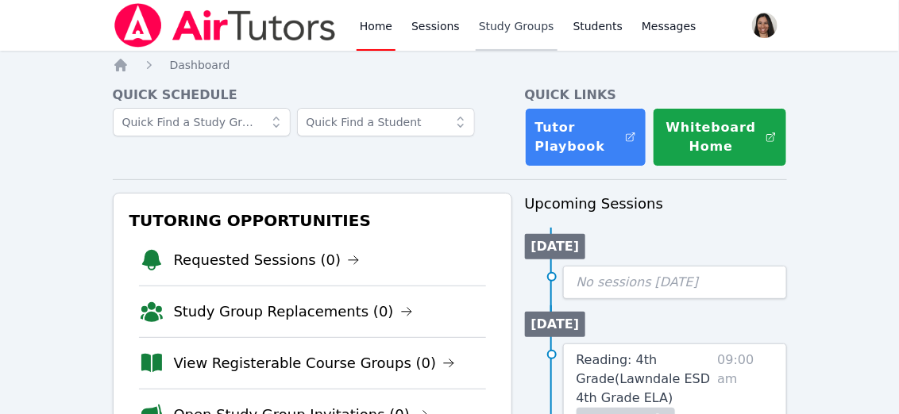
click at [499, 25] on link "Study Groups" at bounding box center [516, 25] width 82 height 51
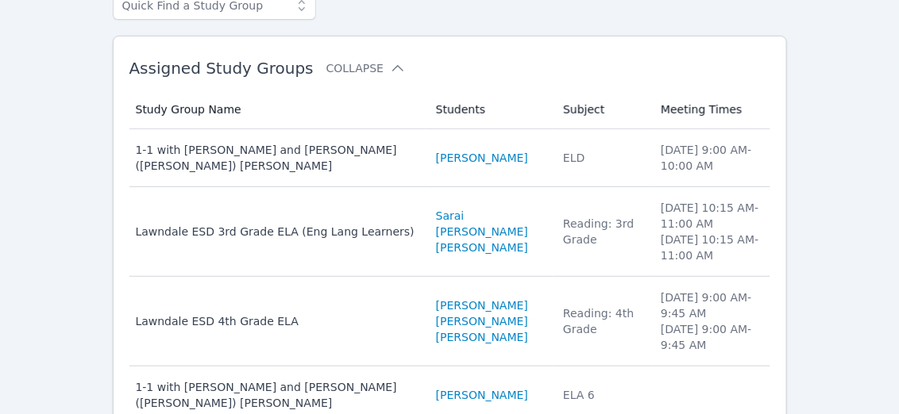
scroll to position [206, 0]
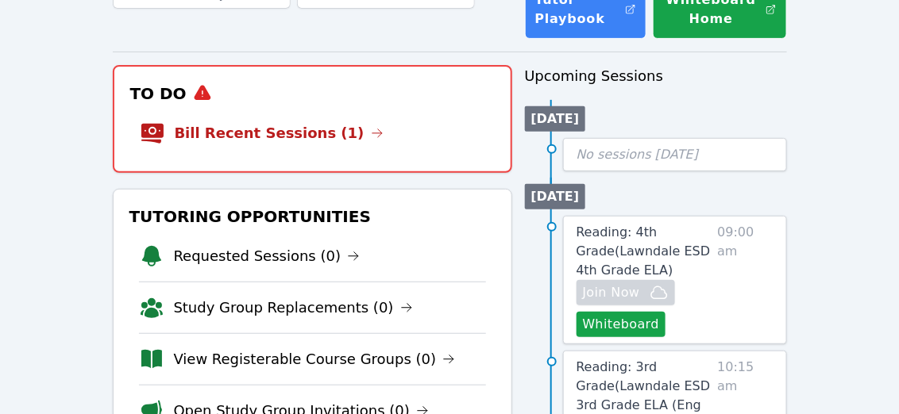
scroll to position [128, 0]
click at [325, 130] on link "Bill Recent Sessions (1)" at bounding box center [279, 133] width 209 height 22
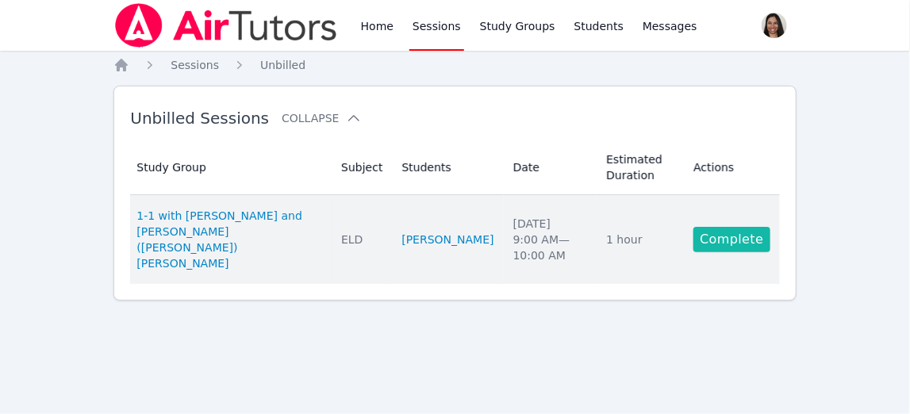
click at [724, 228] on link "Complete" at bounding box center [732, 239] width 76 height 25
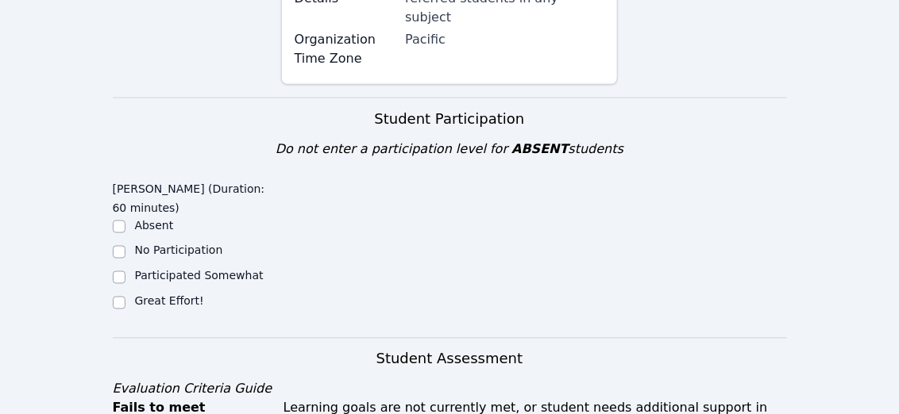
scroll to position [590, 0]
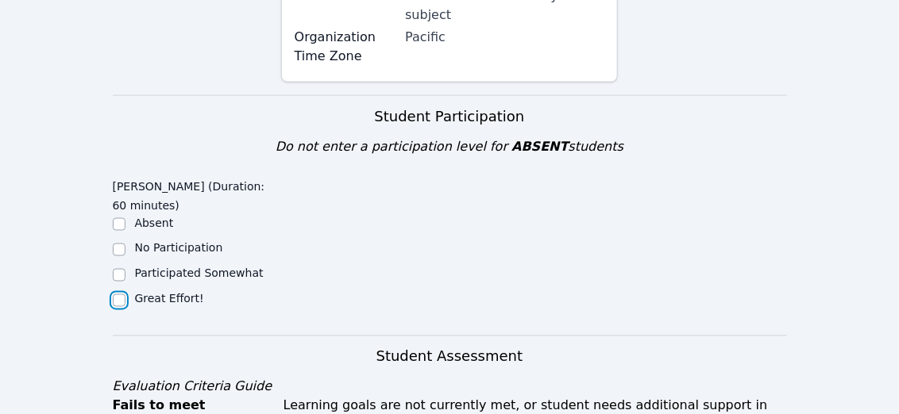
click at [123, 294] on input "Great Effort!" at bounding box center [119, 300] width 13 height 13
checkbox input "true"
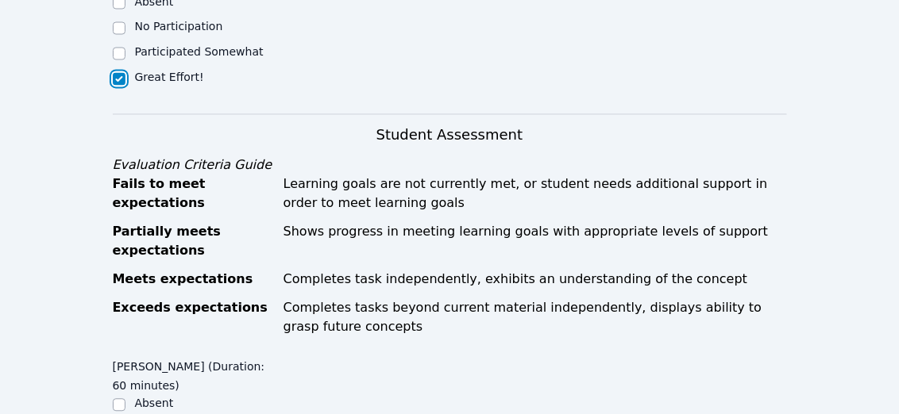
scroll to position [939, 0]
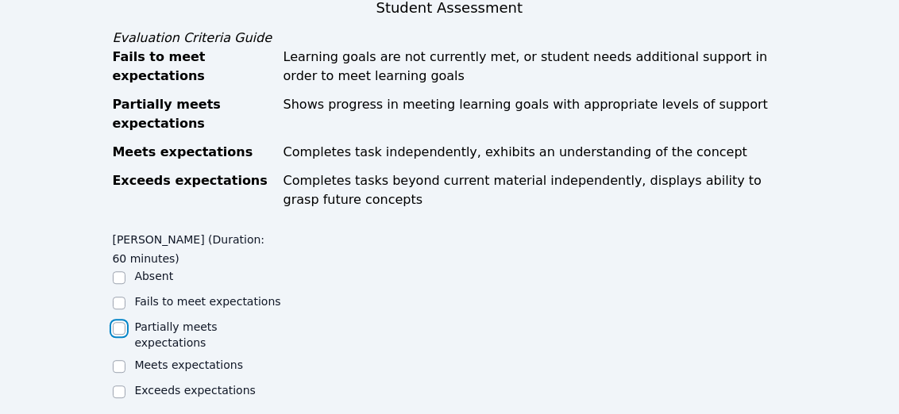
click at [120, 322] on input "Partially meets expectations" at bounding box center [119, 328] width 13 height 13
checkbox input "true"
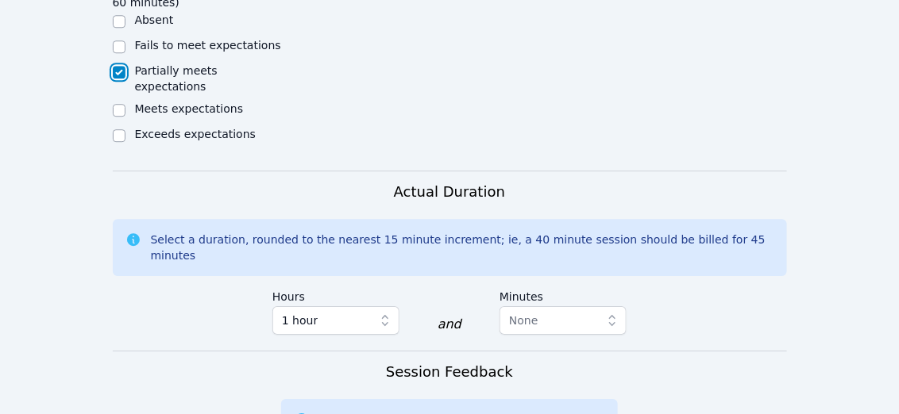
scroll to position [1242, 0]
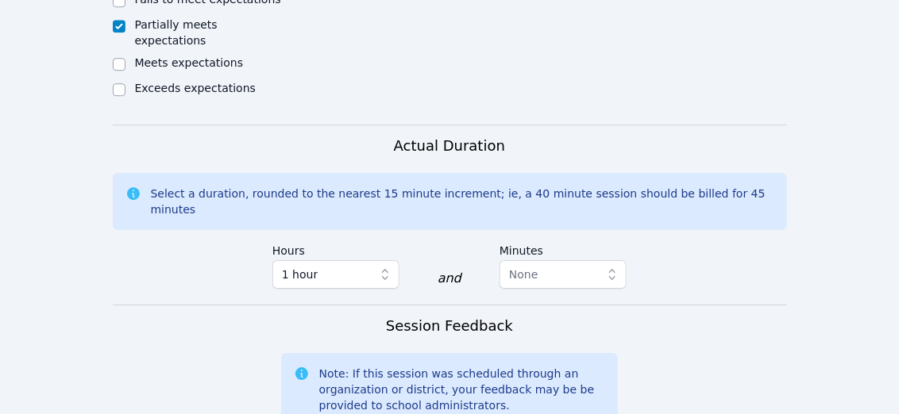
type textarea "T"
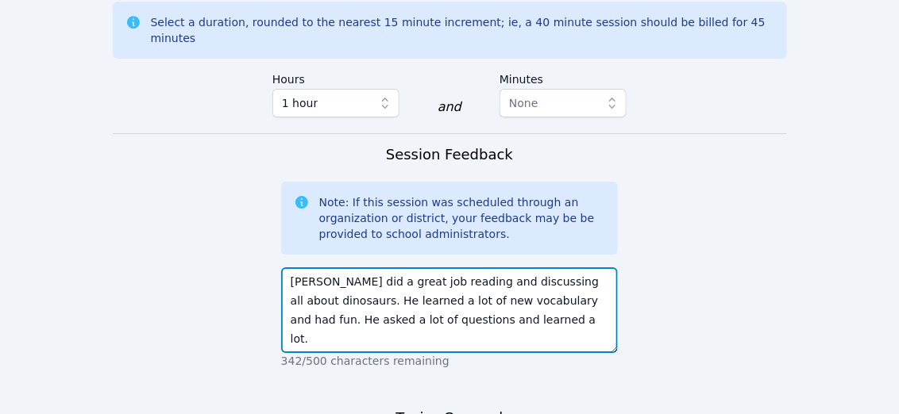
scroll to position [1415, 0]
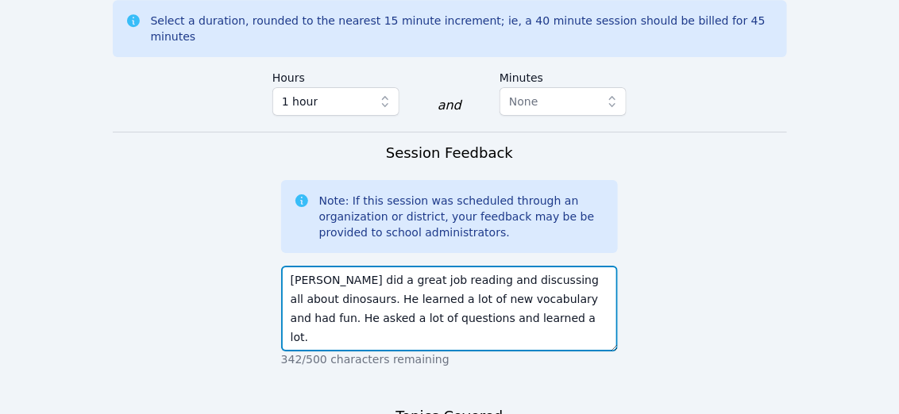
type textarea "[PERSON_NAME] did a great job reading and discussing all about dinosaurs. He le…"
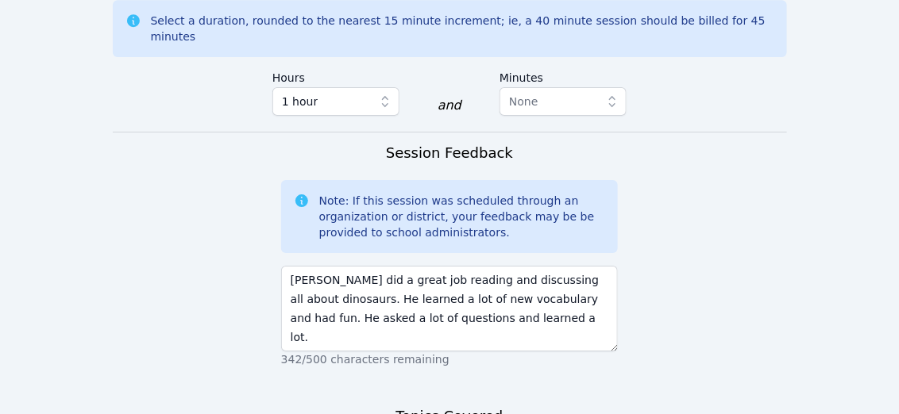
type textarea "Reading comprehension New vocabulary Pronunciation Writing sentences"
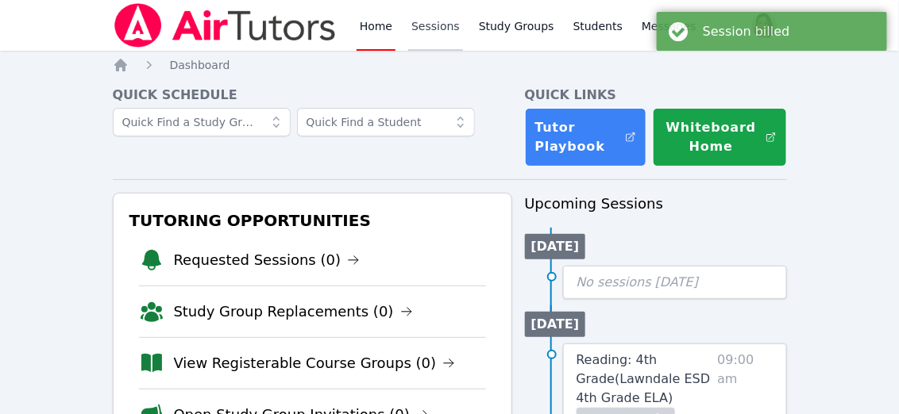
click at [422, 32] on link "Sessions" at bounding box center [435, 25] width 55 height 51
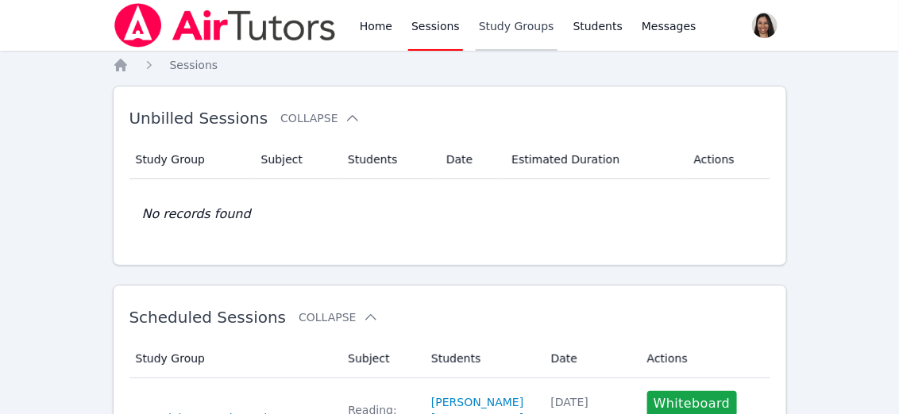
click at [502, 27] on link "Study Groups" at bounding box center [516, 25] width 82 height 51
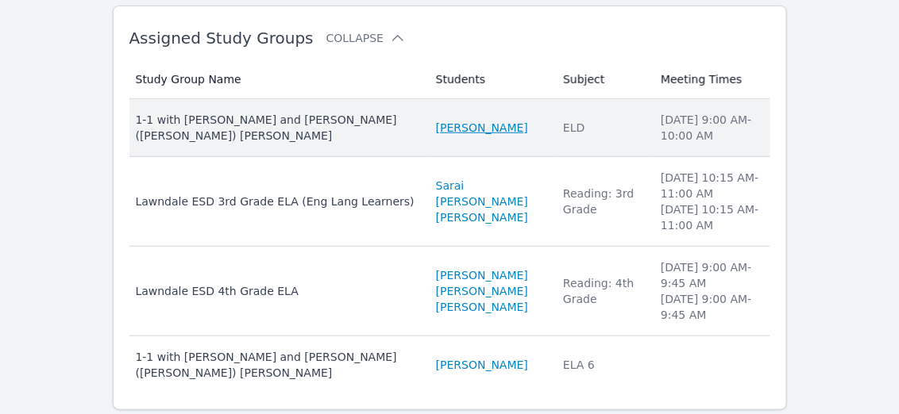
scroll to position [206, 0]
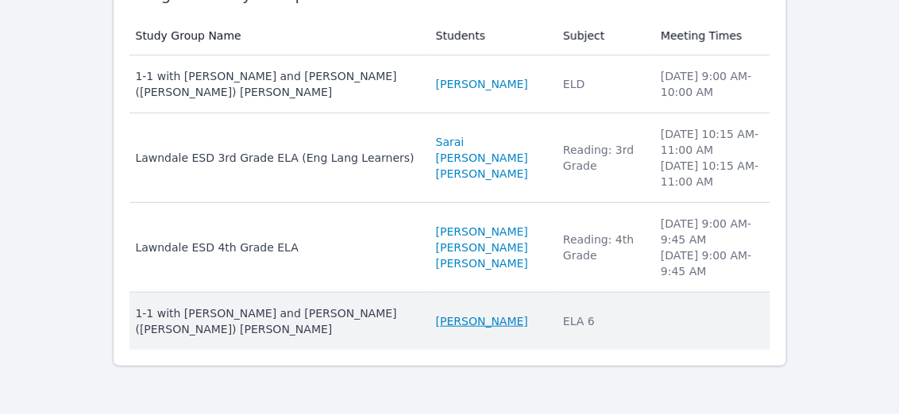
click at [436, 314] on link "[PERSON_NAME]" at bounding box center [482, 322] width 92 height 16
